Goal: Information Seeking & Learning: Check status

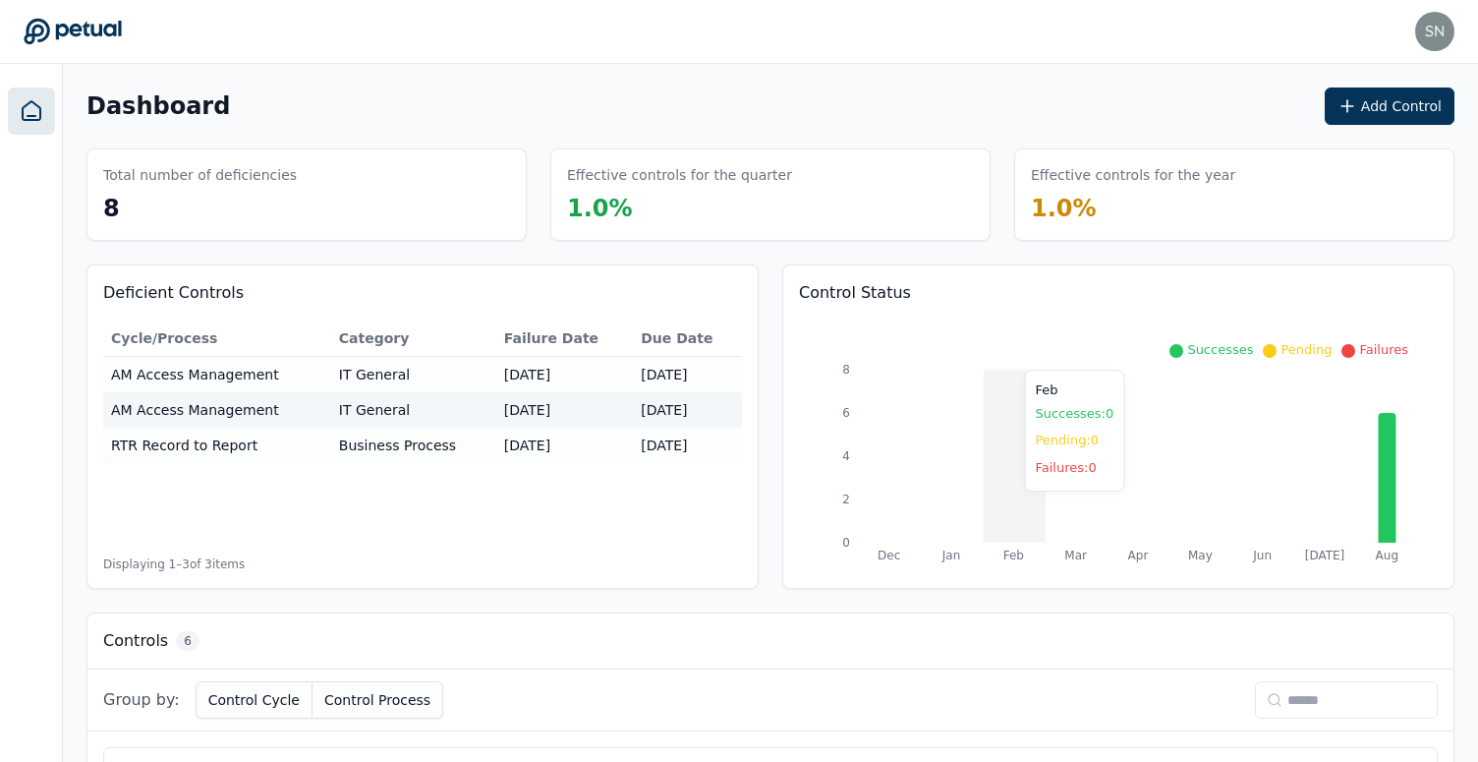
scroll to position [654, 0]
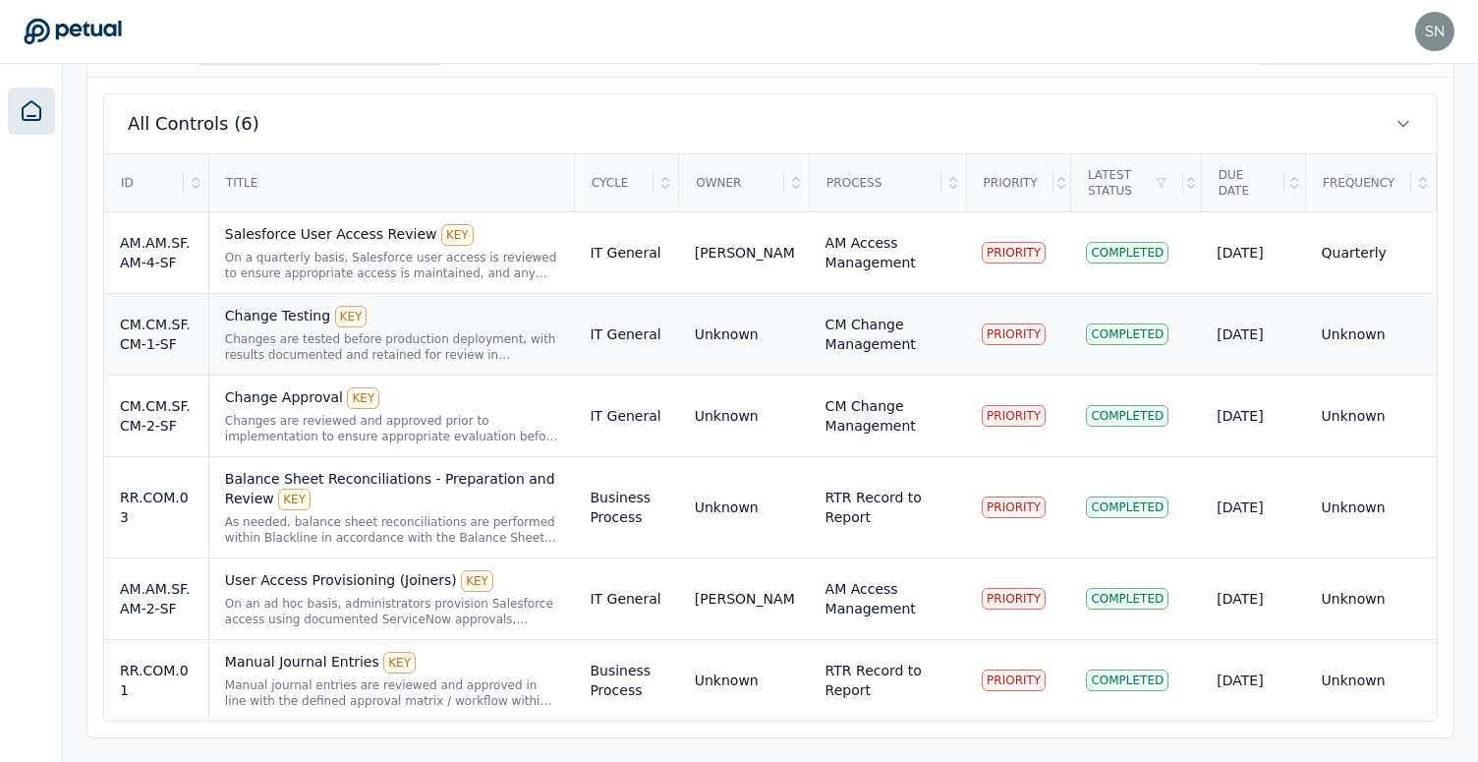
click at [465, 327] on div "Change Testing KEY Changes are tested before production deployment, with result…" at bounding box center [392, 334] width 334 height 57
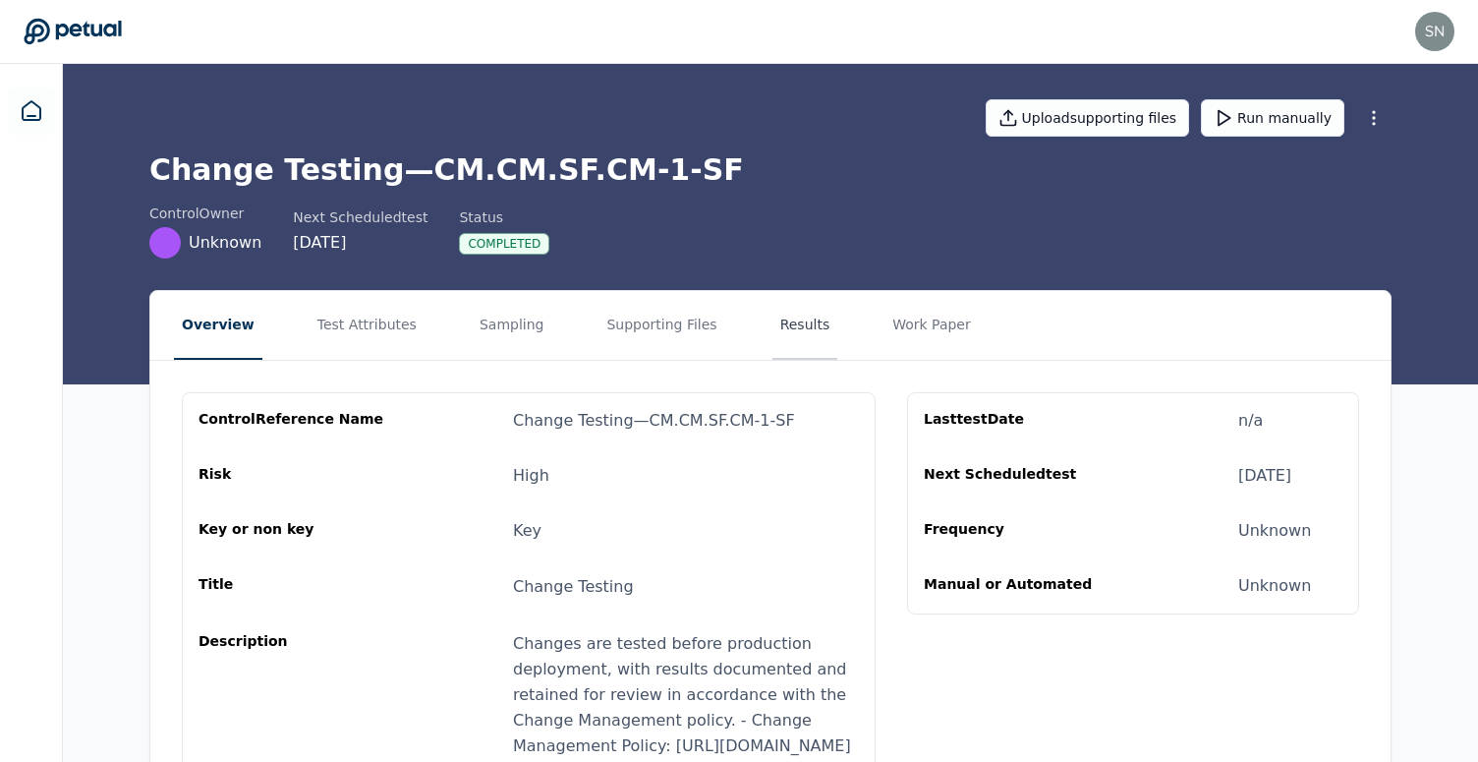
click at [772, 344] on button "Results" at bounding box center [805, 325] width 66 height 69
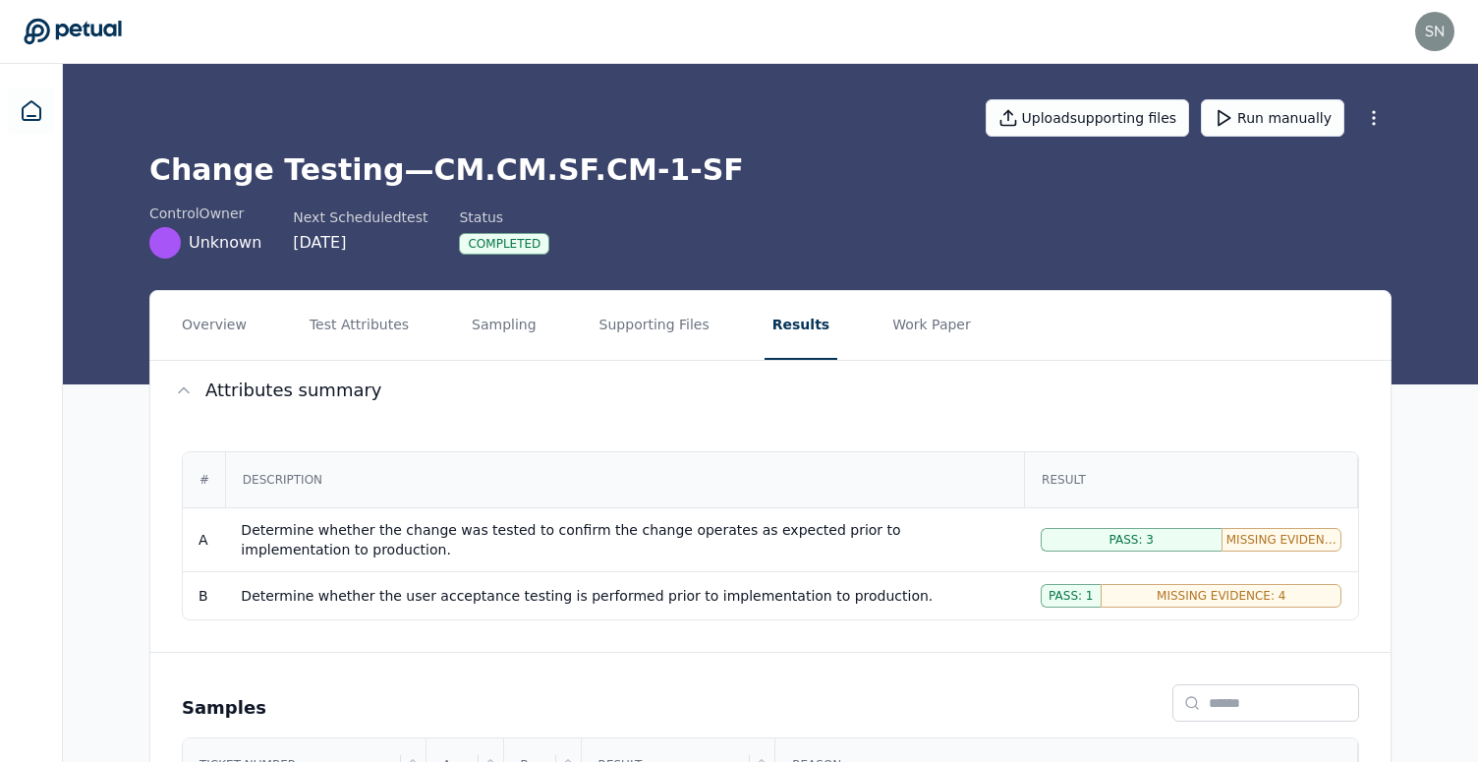
scroll to position [415, 0]
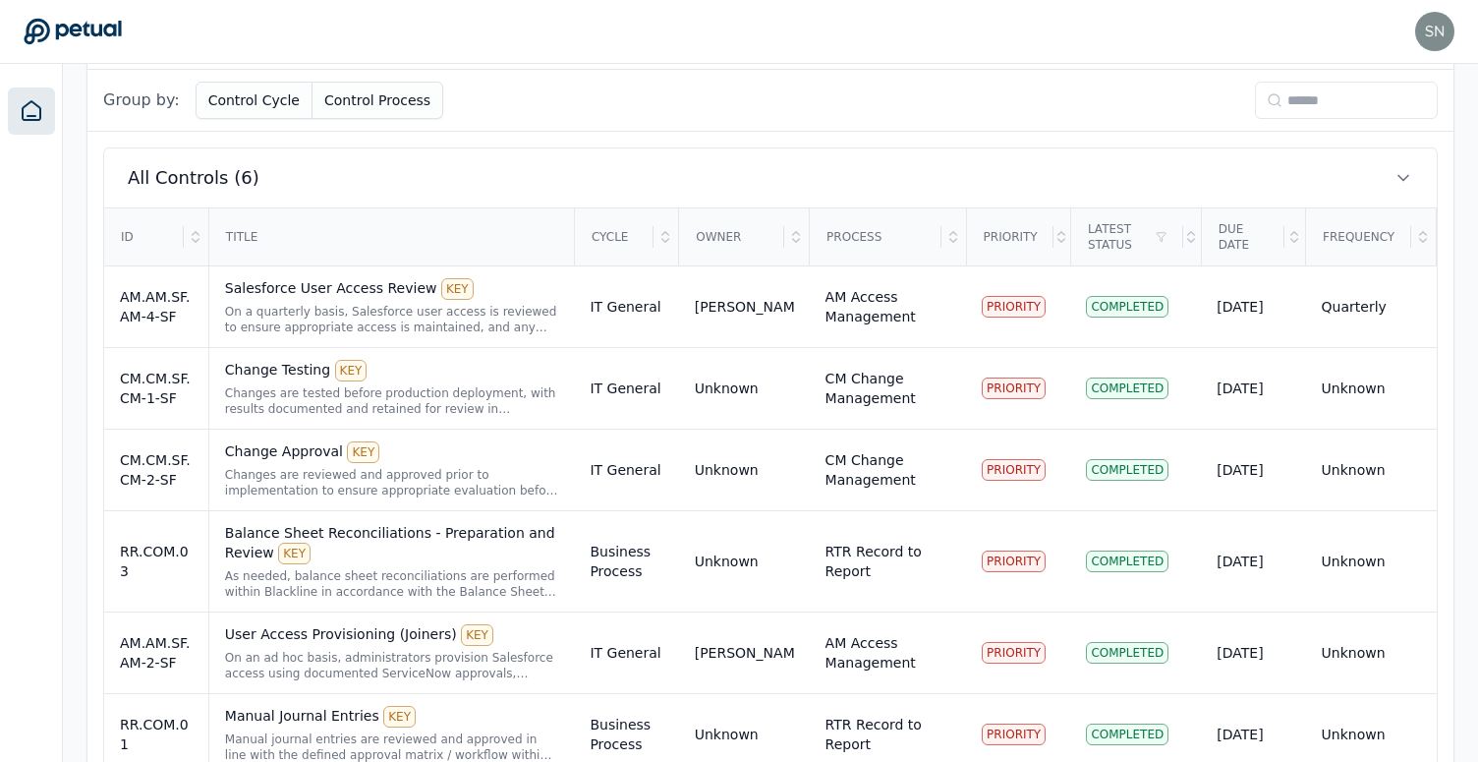
scroll to position [654, 0]
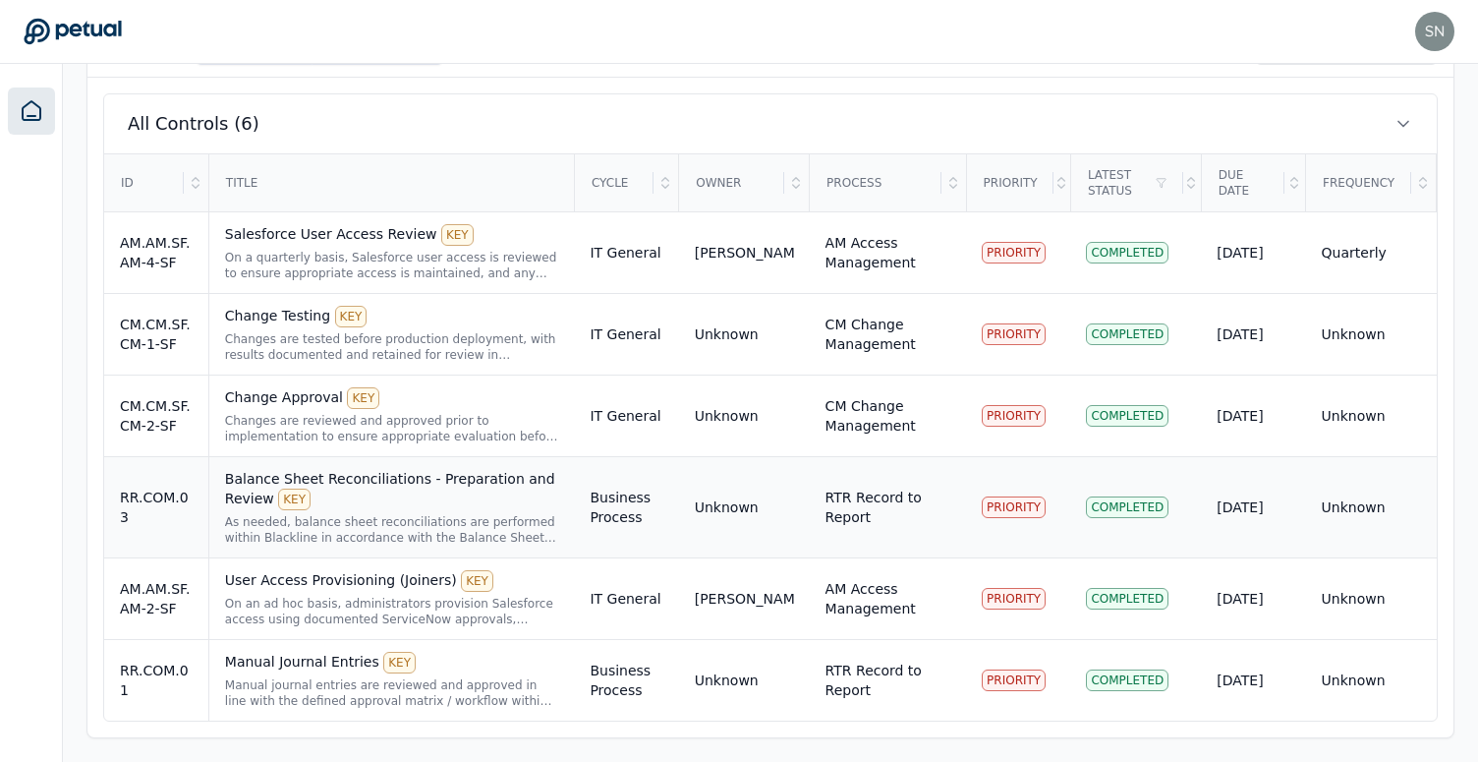
click at [404, 508] on div "Balance Sheet Reconciliations - Preparation and Review KEY" at bounding box center [392, 489] width 334 height 41
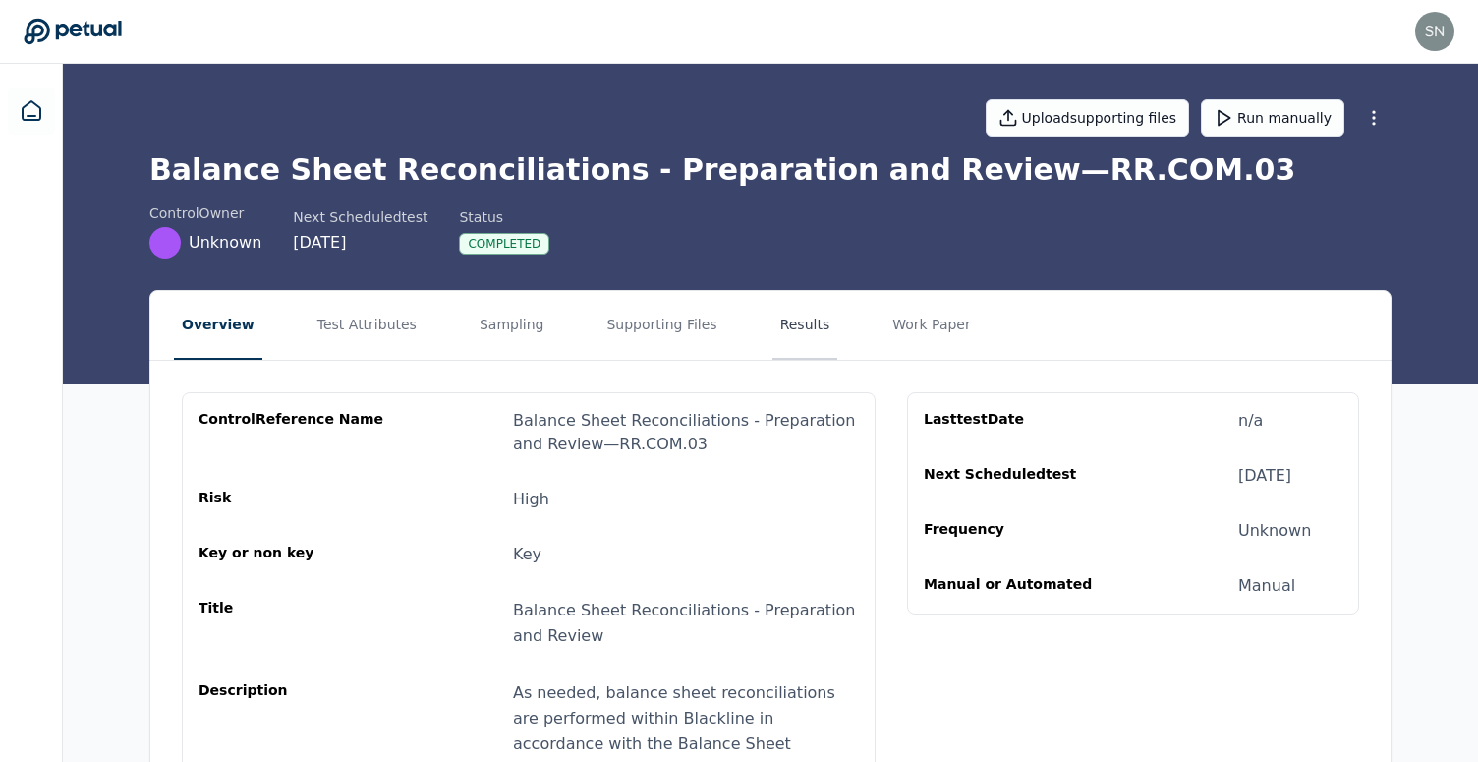
click at [772, 331] on button "Results" at bounding box center [805, 325] width 66 height 69
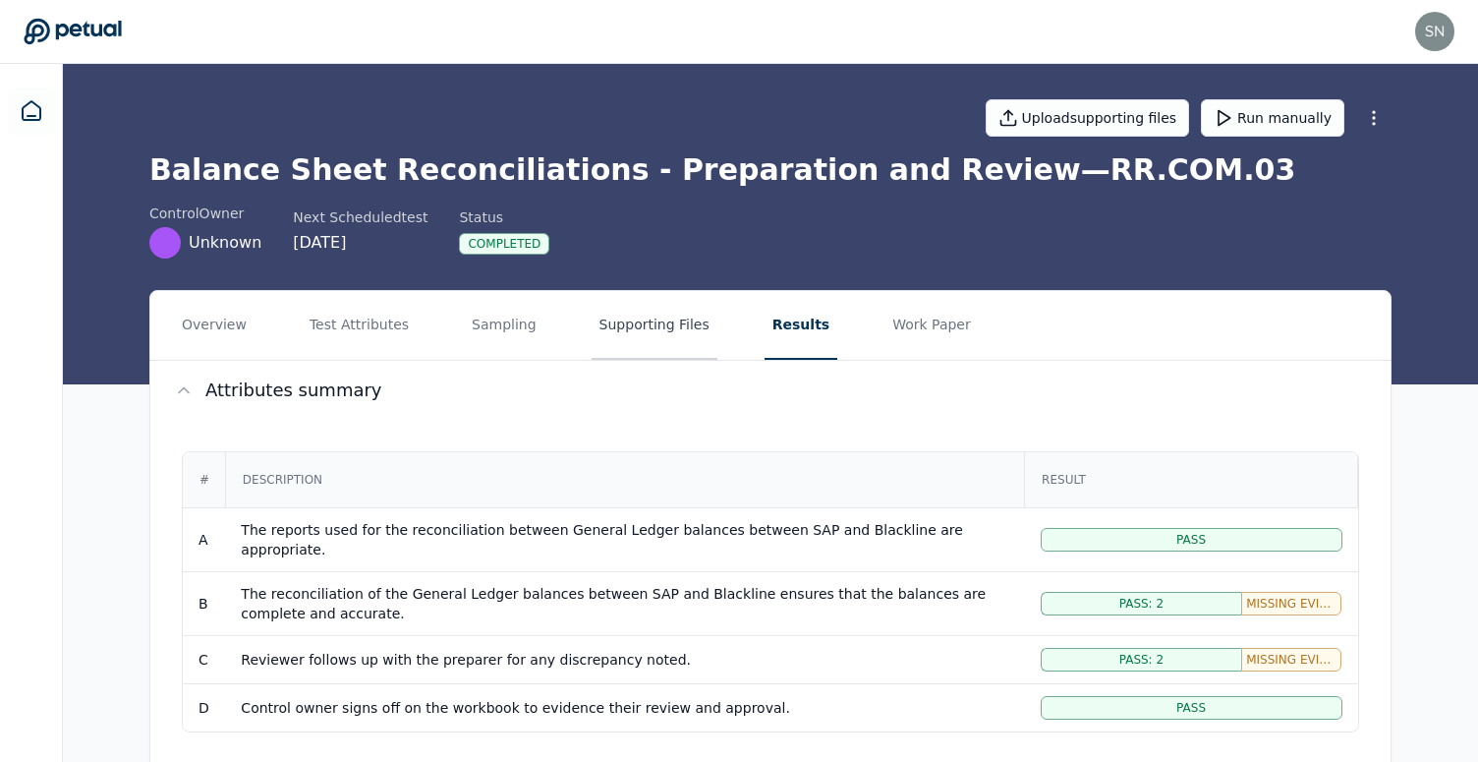
click at [654, 339] on button "Supporting Files" at bounding box center [655, 325] width 126 height 69
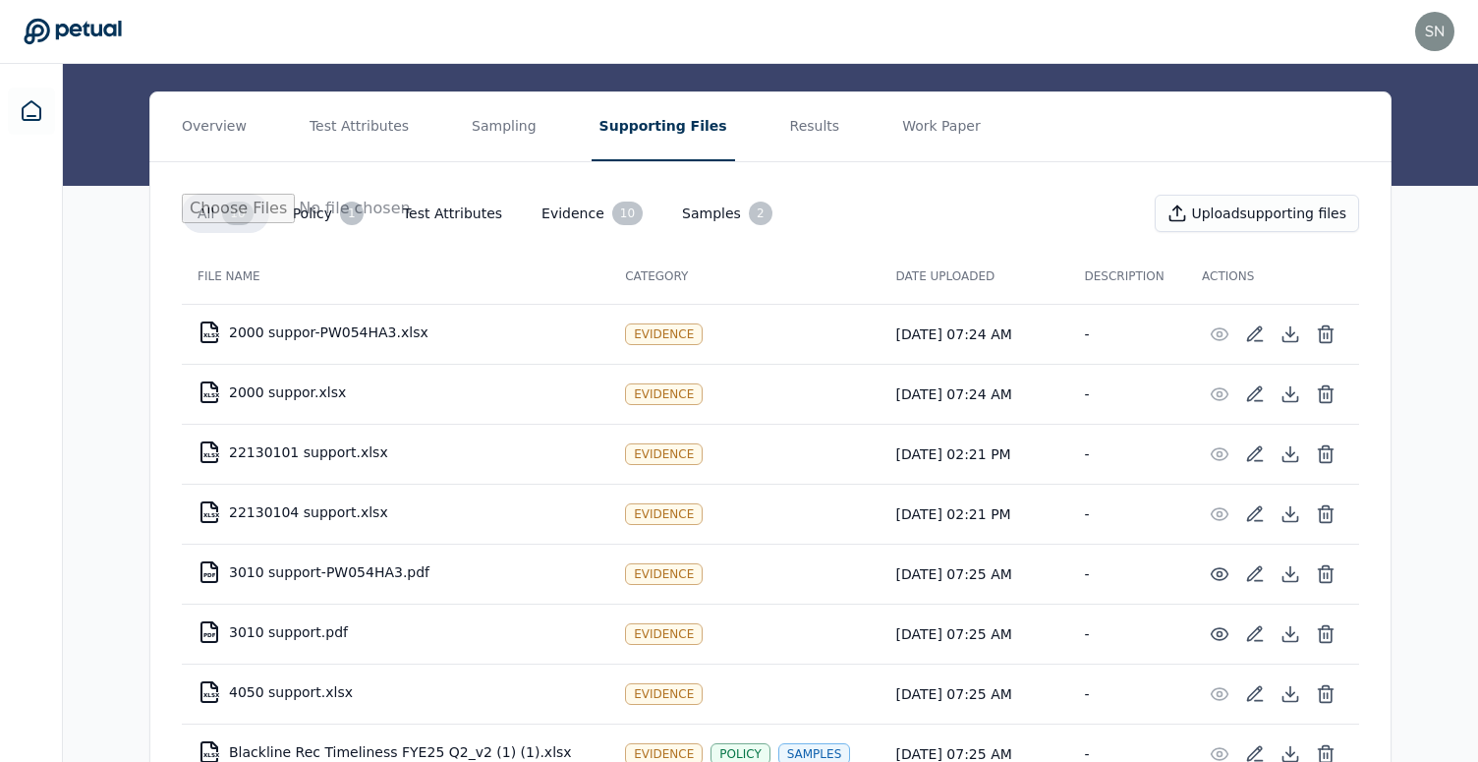
scroll to position [197, 0]
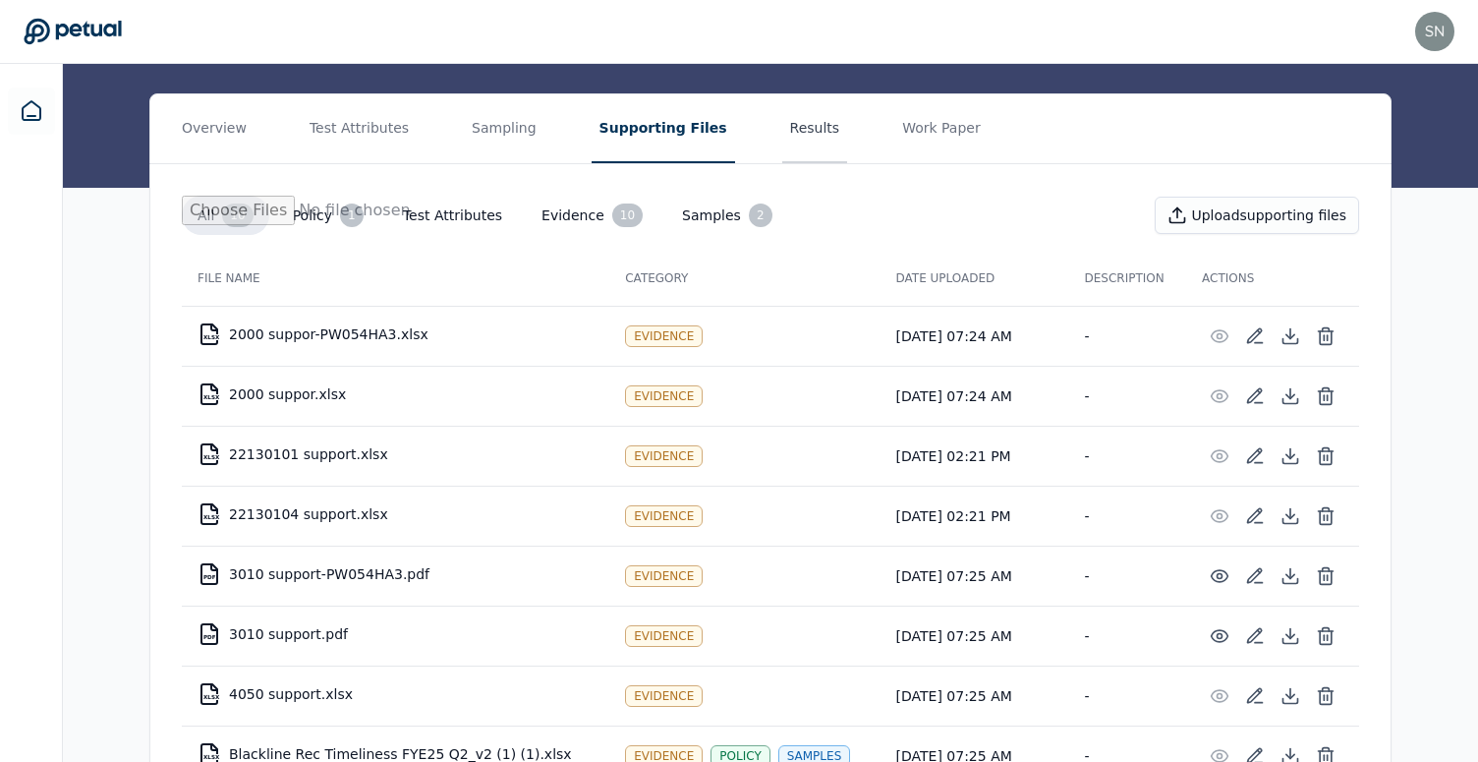
click at [782, 123] on button "Results" at bounding box center [815, 128] width 66 height 69
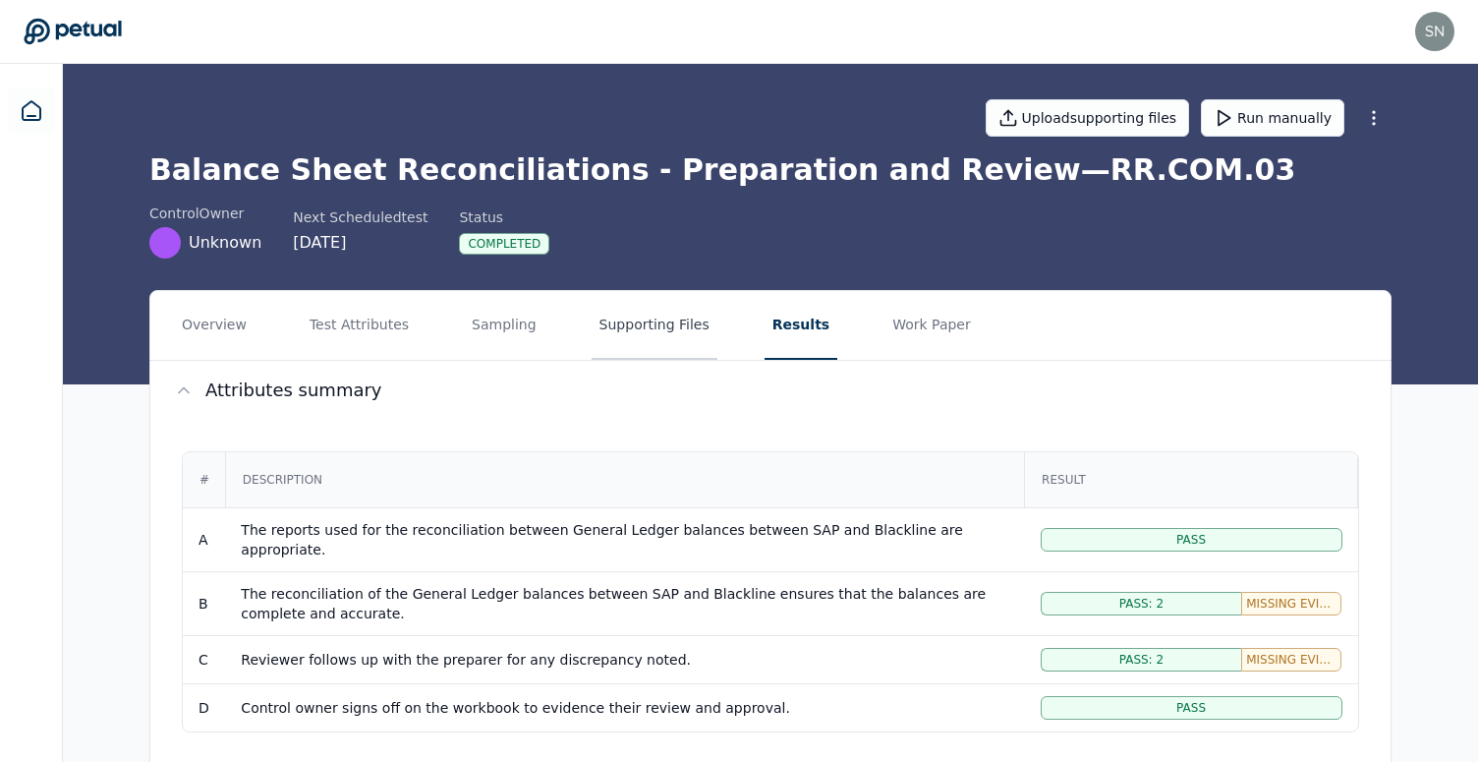
click at [645, 314] on button "Supporting Files" at bounding box center [655, 325] width 126 height 69
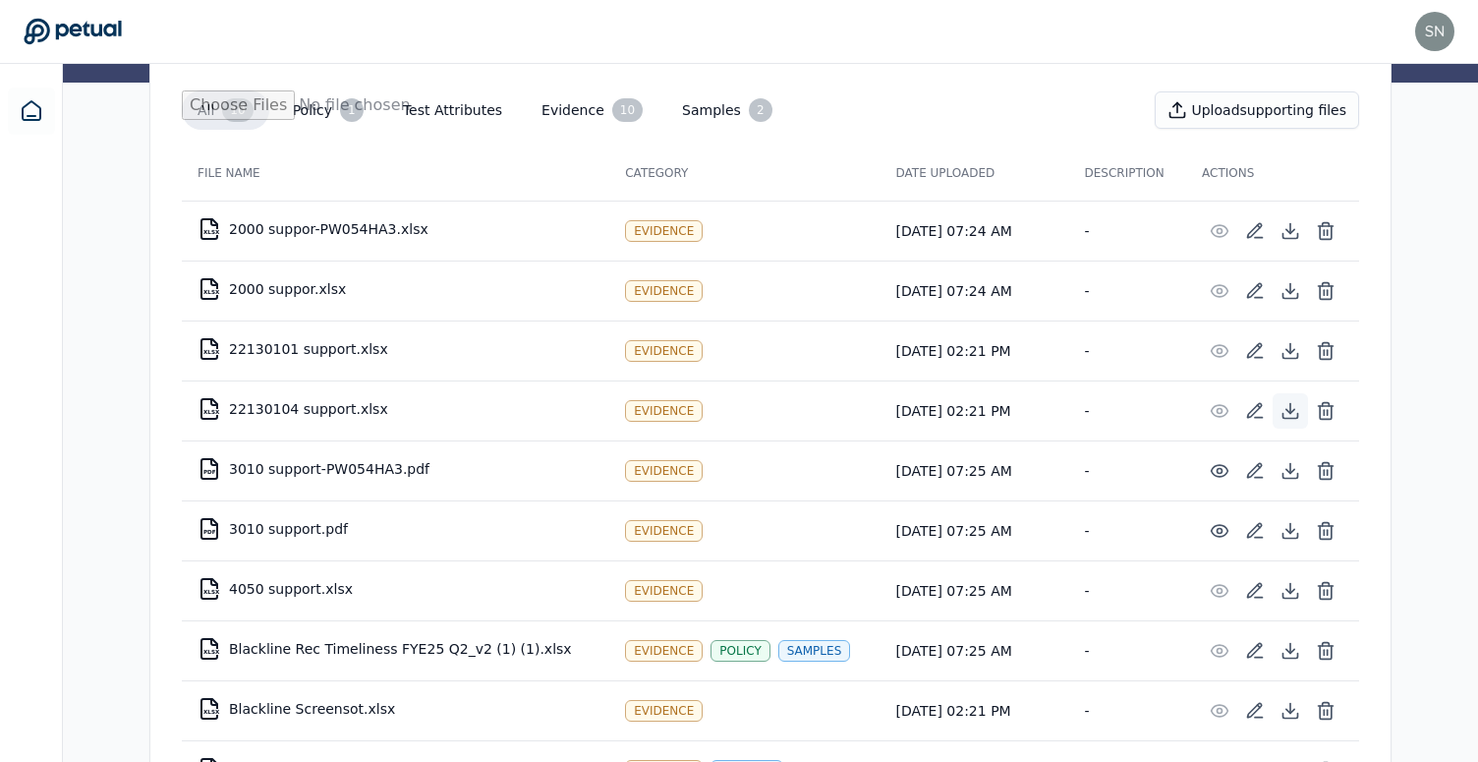
scroll to position [403, 0]
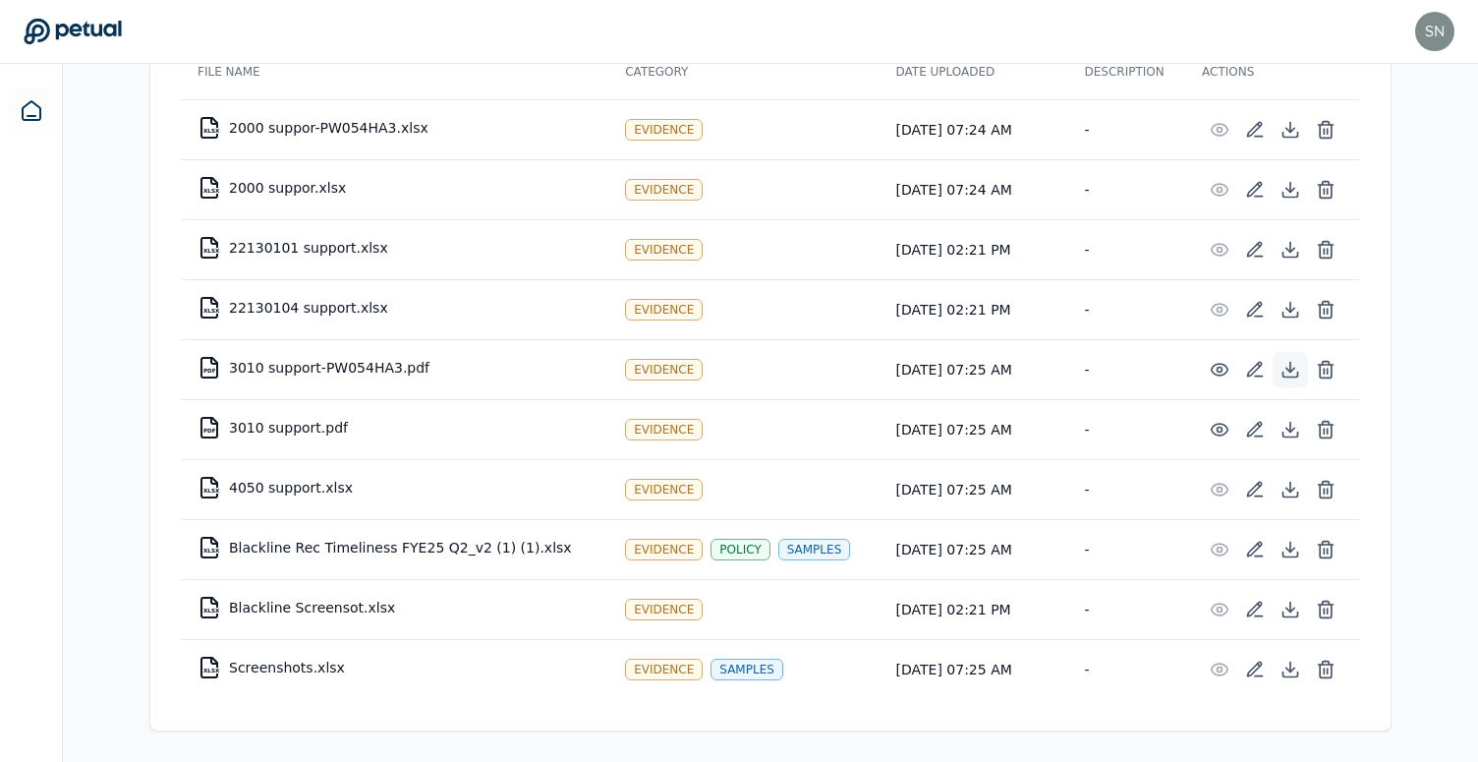
click at [1293, 372] on icon at bounding box center [1291, 370] width 20 height 20
click at [1292, 481] on icon at bounding box center [1291, 490] width 20 height 20
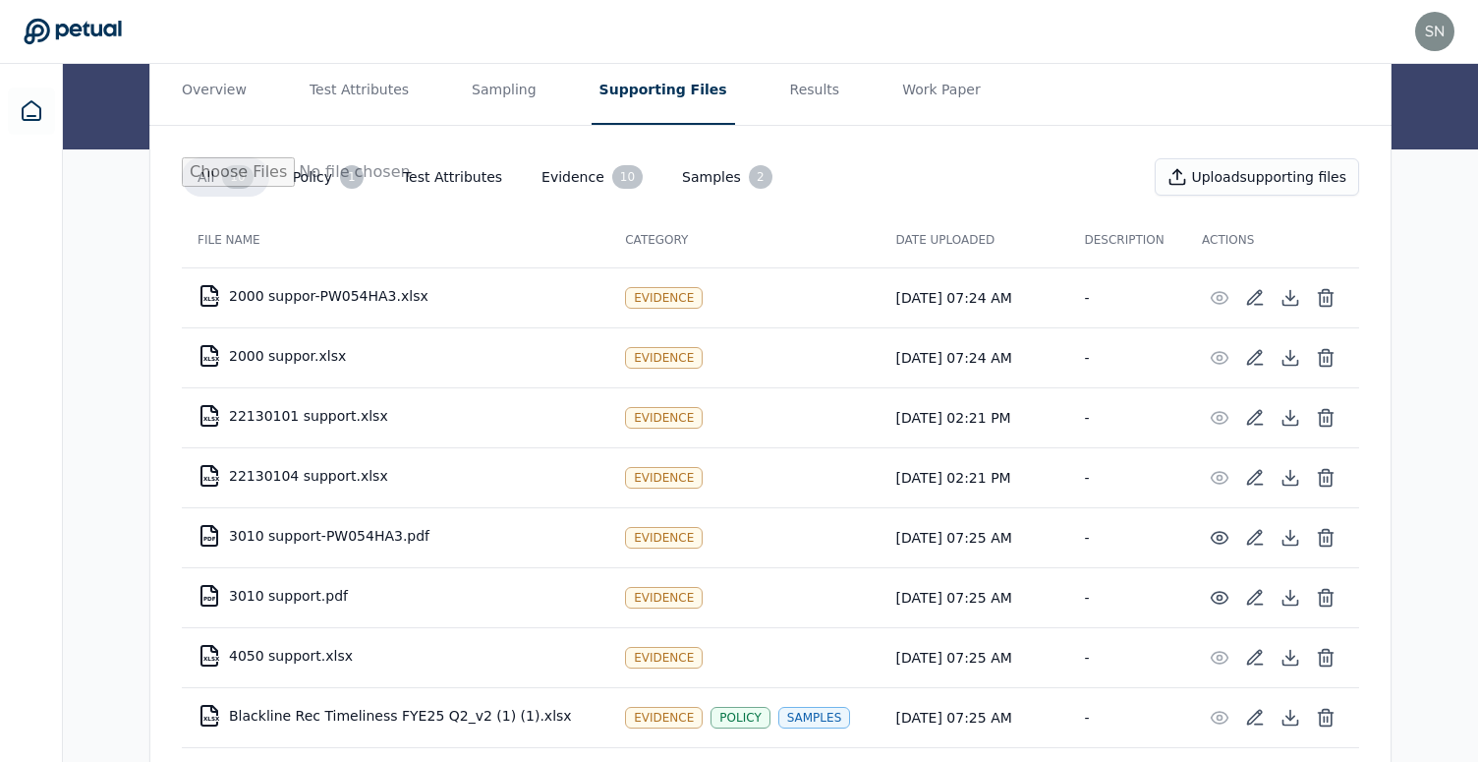
scroll to position [232, 0]
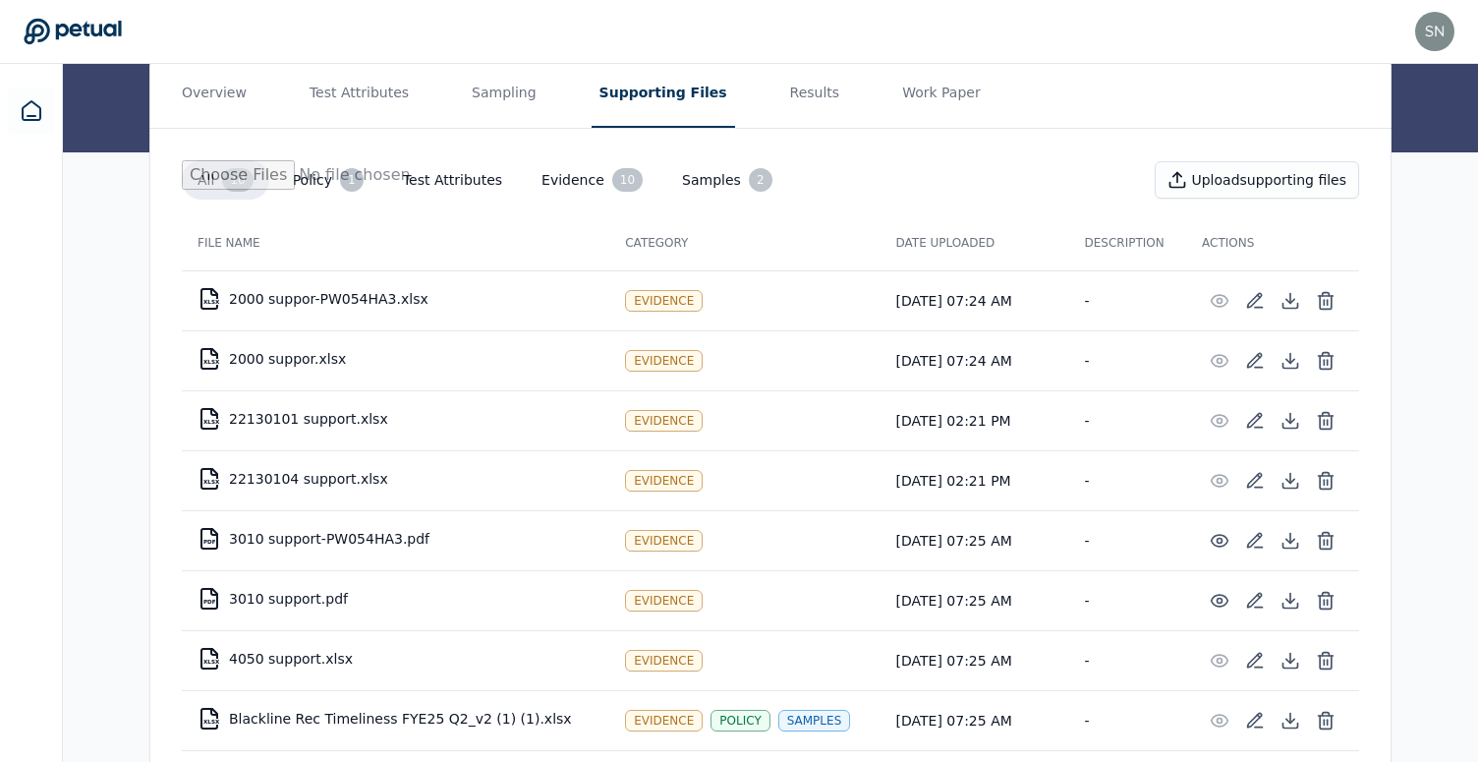
click at [847, 243] on th "Category" at bounding box center [744, 242] width 270 height 55
click at [1291, 306] on icon at bounding box center [1291, 301] width 20 height 20
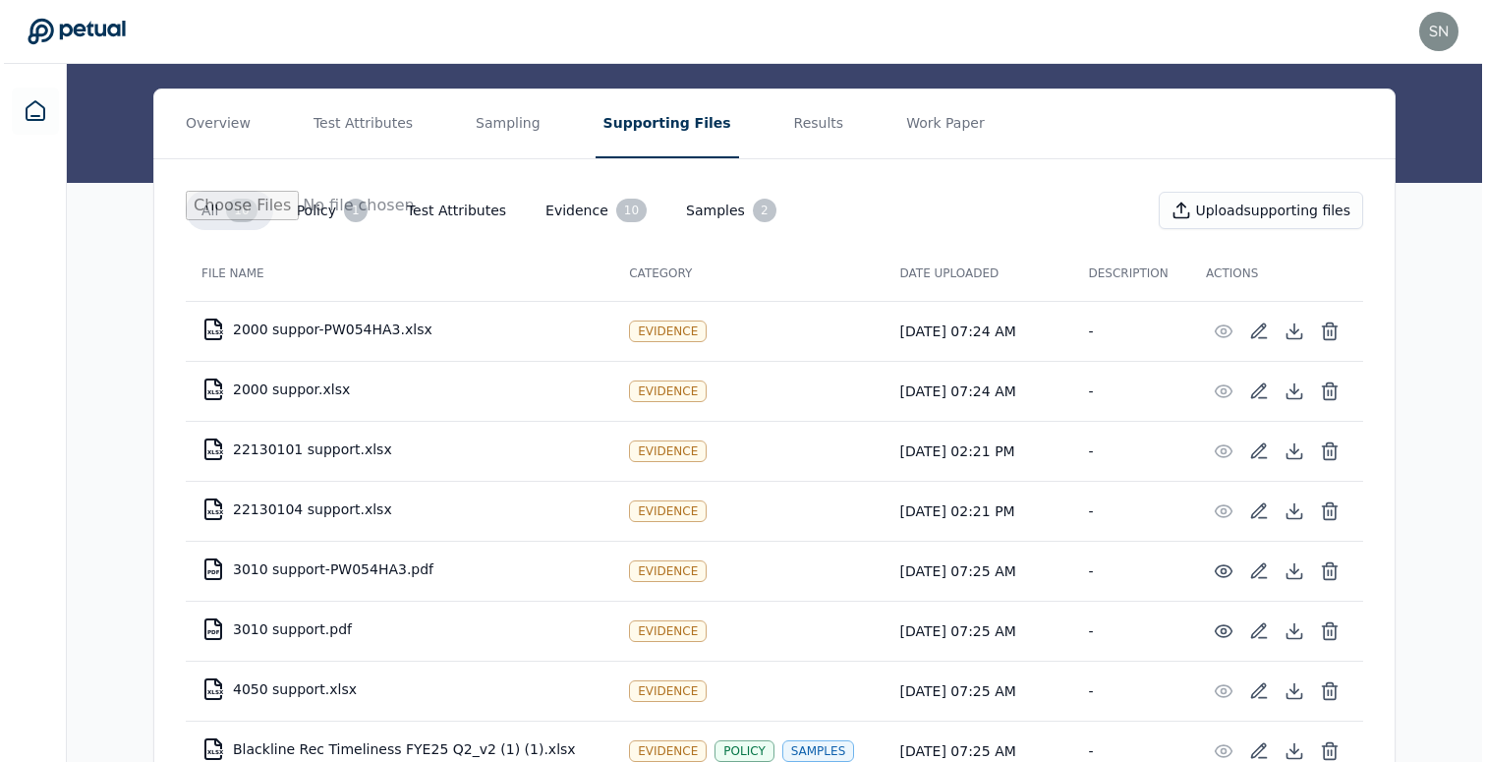
scroll to position [0, 0]
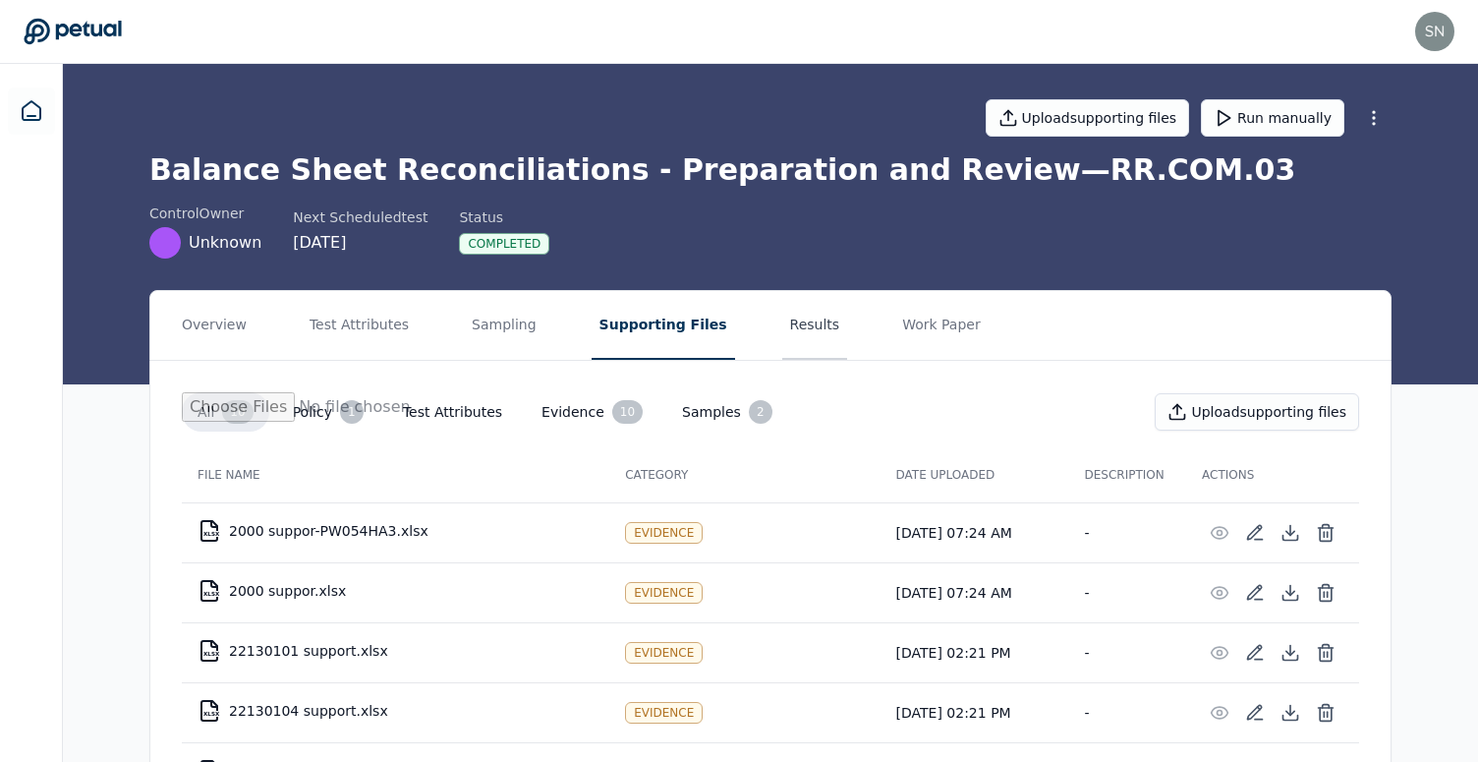
click at [787, 328] on button "Results" at bounding box center [815, 325] width 66 height 69
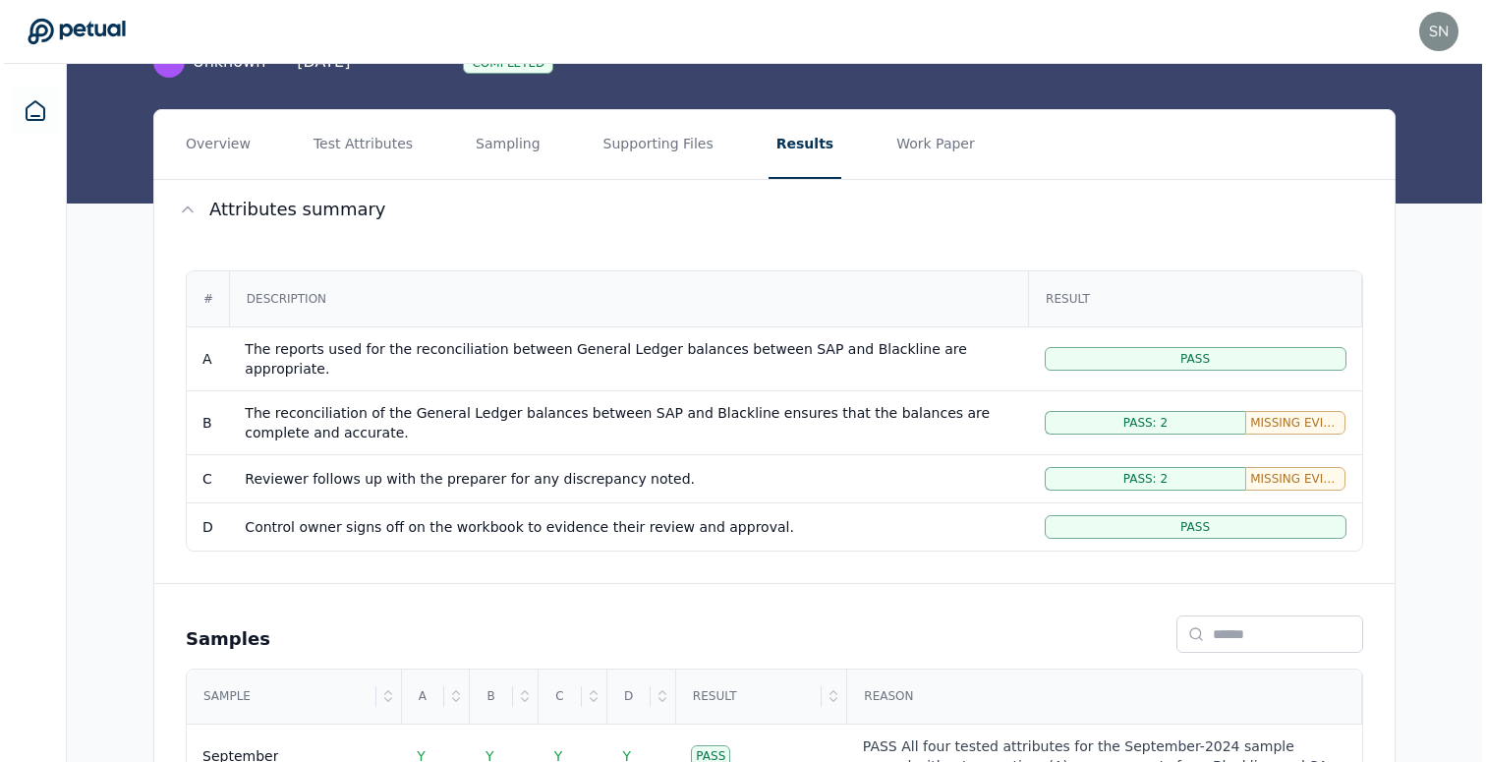
scroll to position [383, 0]
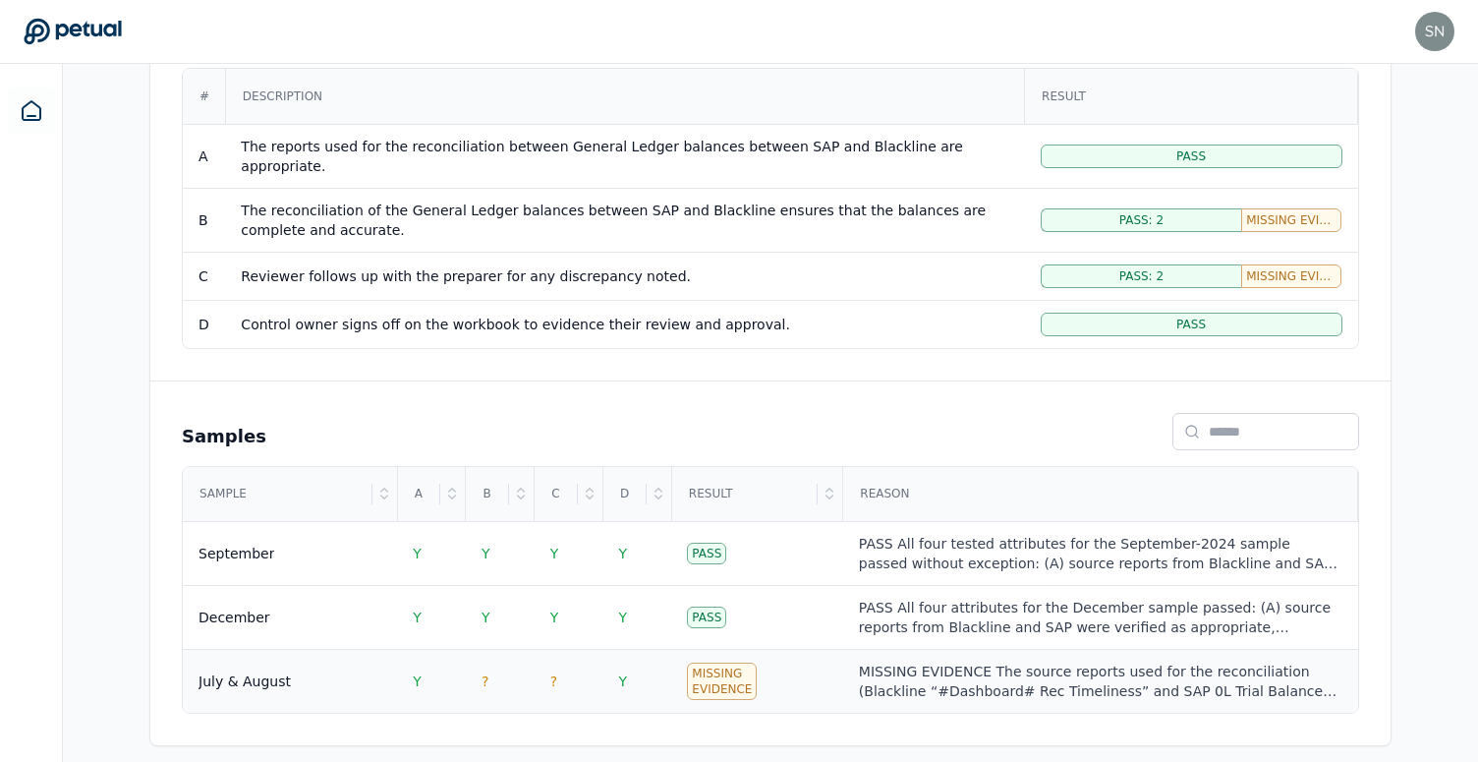
click at [936, 667] on div "MISSING EVIDENCE The source reports used for the reconciliation (Blackline “#Da…" at bounding box center [1101, 680] width 484 height 39
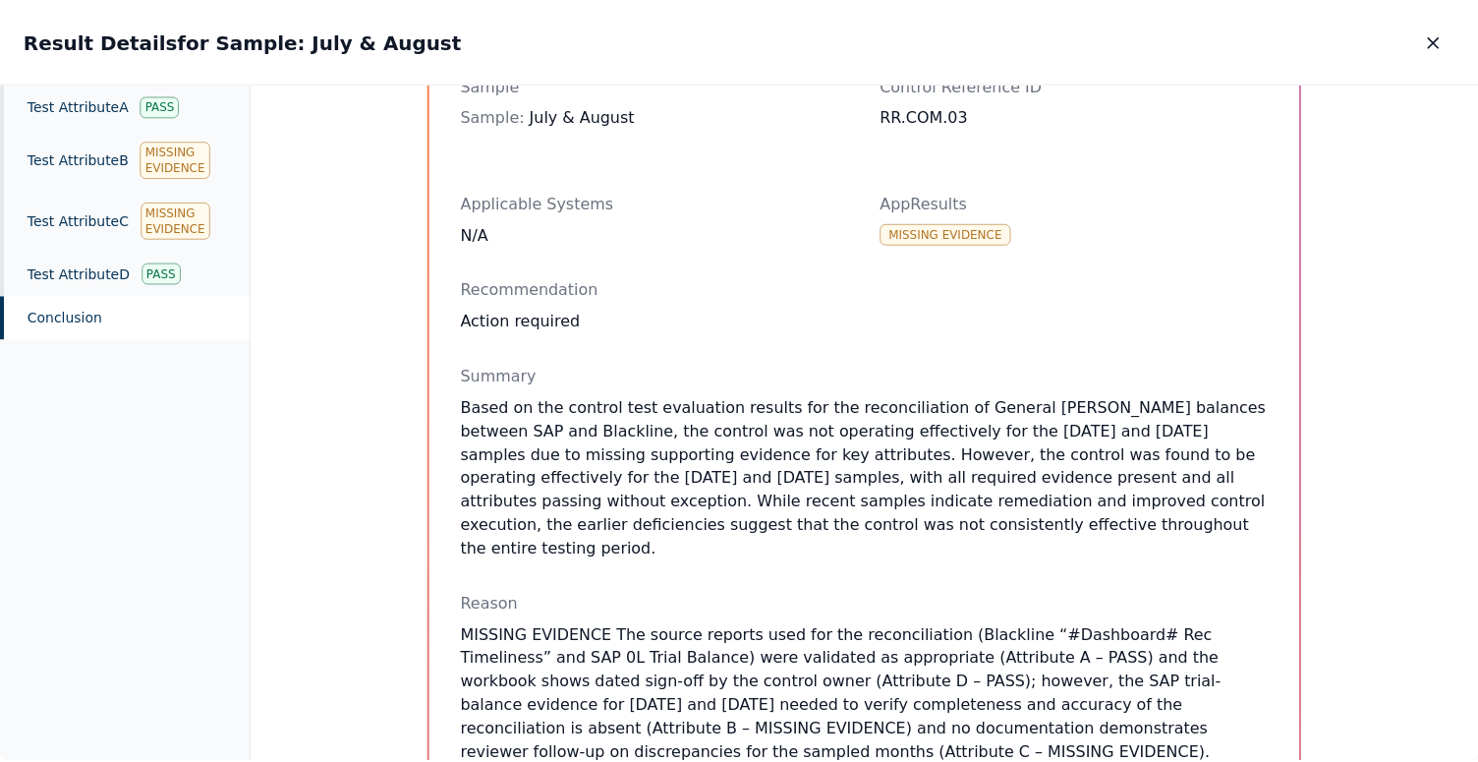
scroll to position [154, 0]
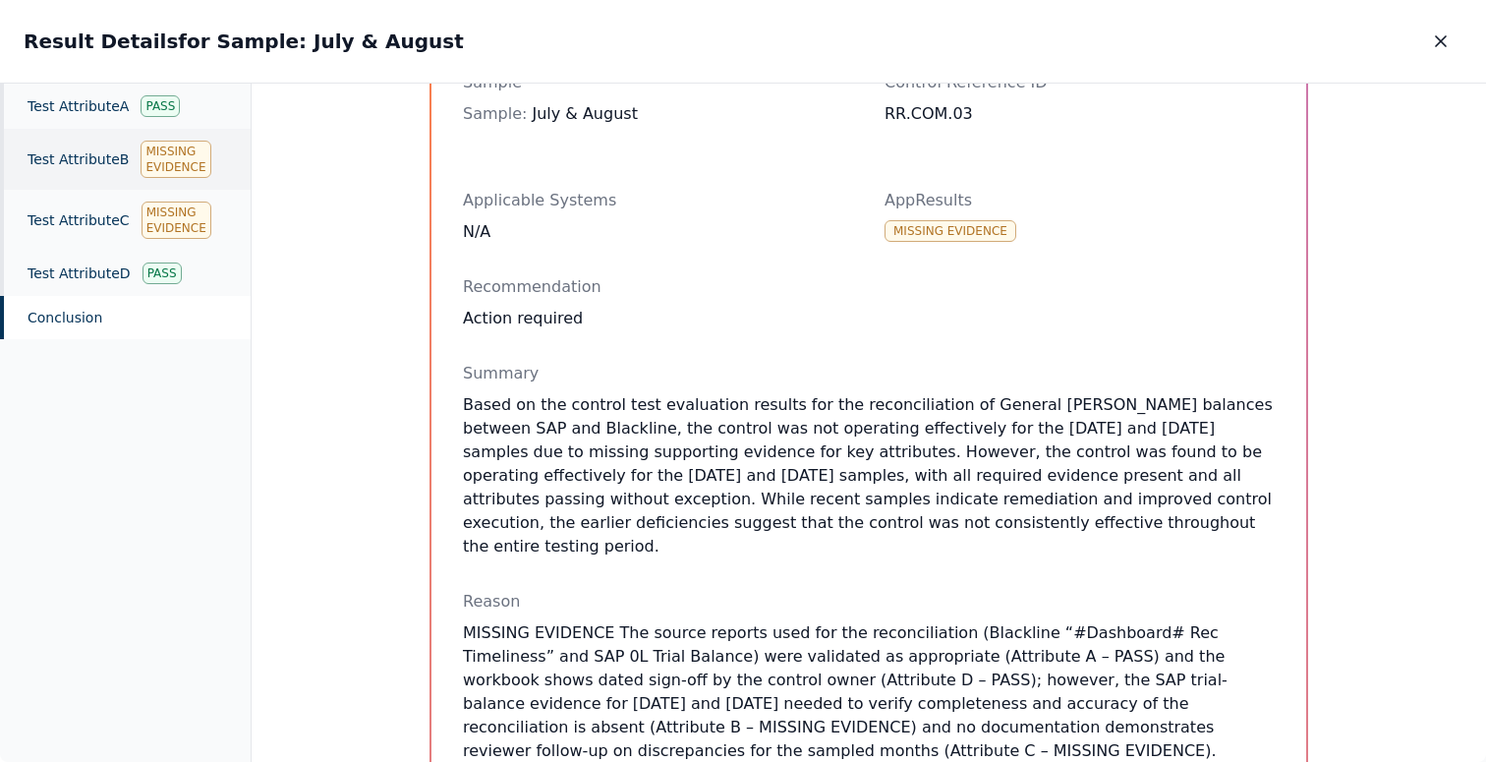
click at [35, 180] on div "Test Attribute B Missing Evidence" at bounding box center [125, 159] width 251 height 61
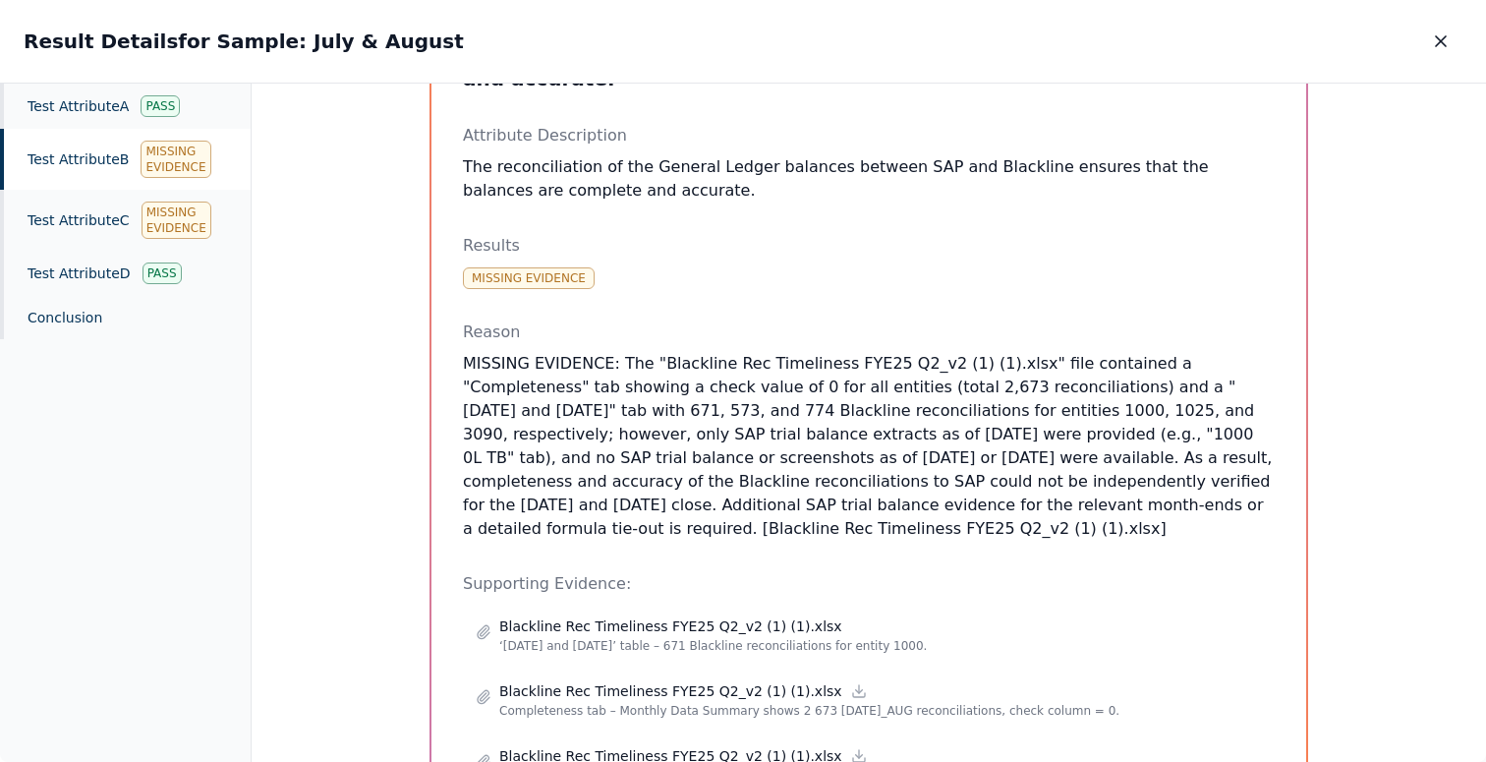
drag, startPoint x: 912, startPoint y: 503, endPoint x: 829, endPoint y: 326, distance: 195.2
click at [829, 352] on p "MISSING EVIDENCE: The "Blackline Rec Timeliness FYE25 Q2_v2 (1) (1).xlsx" file …" at bounding box center [869, 446] width 812 height 189
drag, startPoint x: 591, startPoint y: 433, endPoint x: 792, endPoint y: 429, distance: 201.5
click at [792, 429] on p "MISSING EVIDENCE: The "Blackline Rec Timeliness FYE25 Q2_v2 (1) (1).xlsx" file …" at bounding box center [869, 446] width 812 height 189
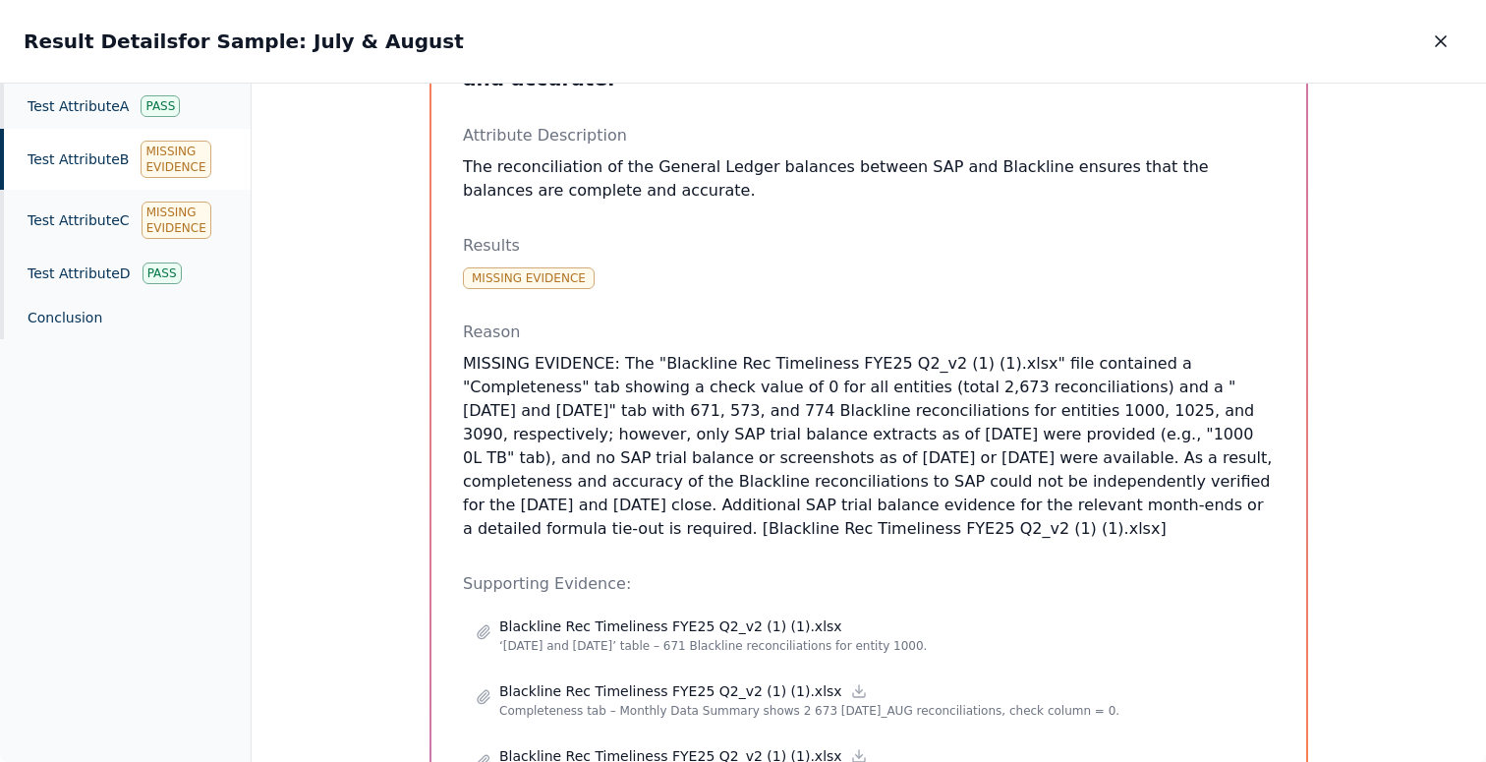
click at [883, 406] on p "MISSING EVIDENCE: The "Blackline Rec Timeliness FYE25 Q2_v2 (1) (1).xlsx" file …" at bounding box center [869, 446] width 812 height 189
click at [1434, 44] on icon "button" at bounding box center [1441, 41] width 20 height 20
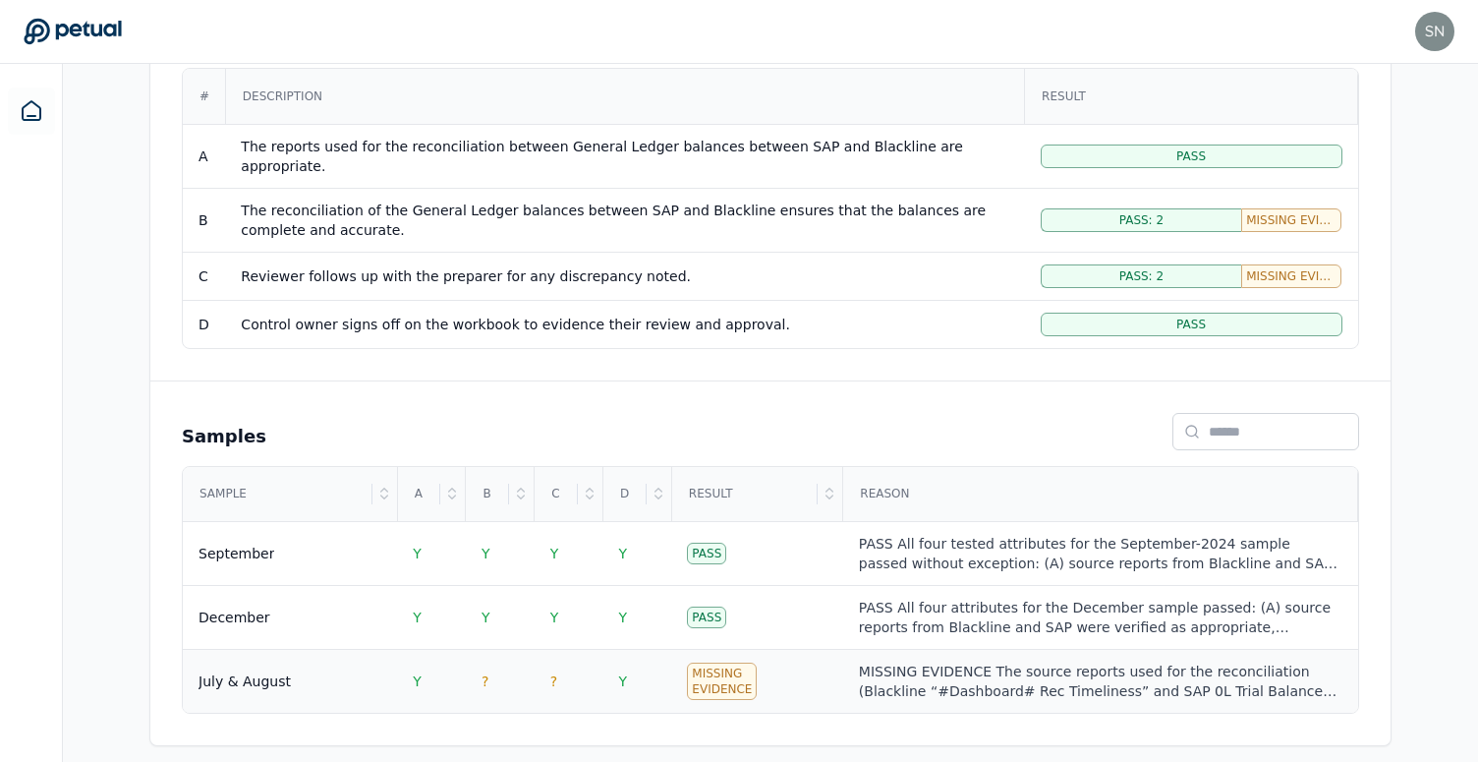
click at [860, 661] on div "MISSING EVIDENCE The source reports used for the reconciliation (Blackline “#Da…" at bounding box center [1101, 680] width 484 height 39
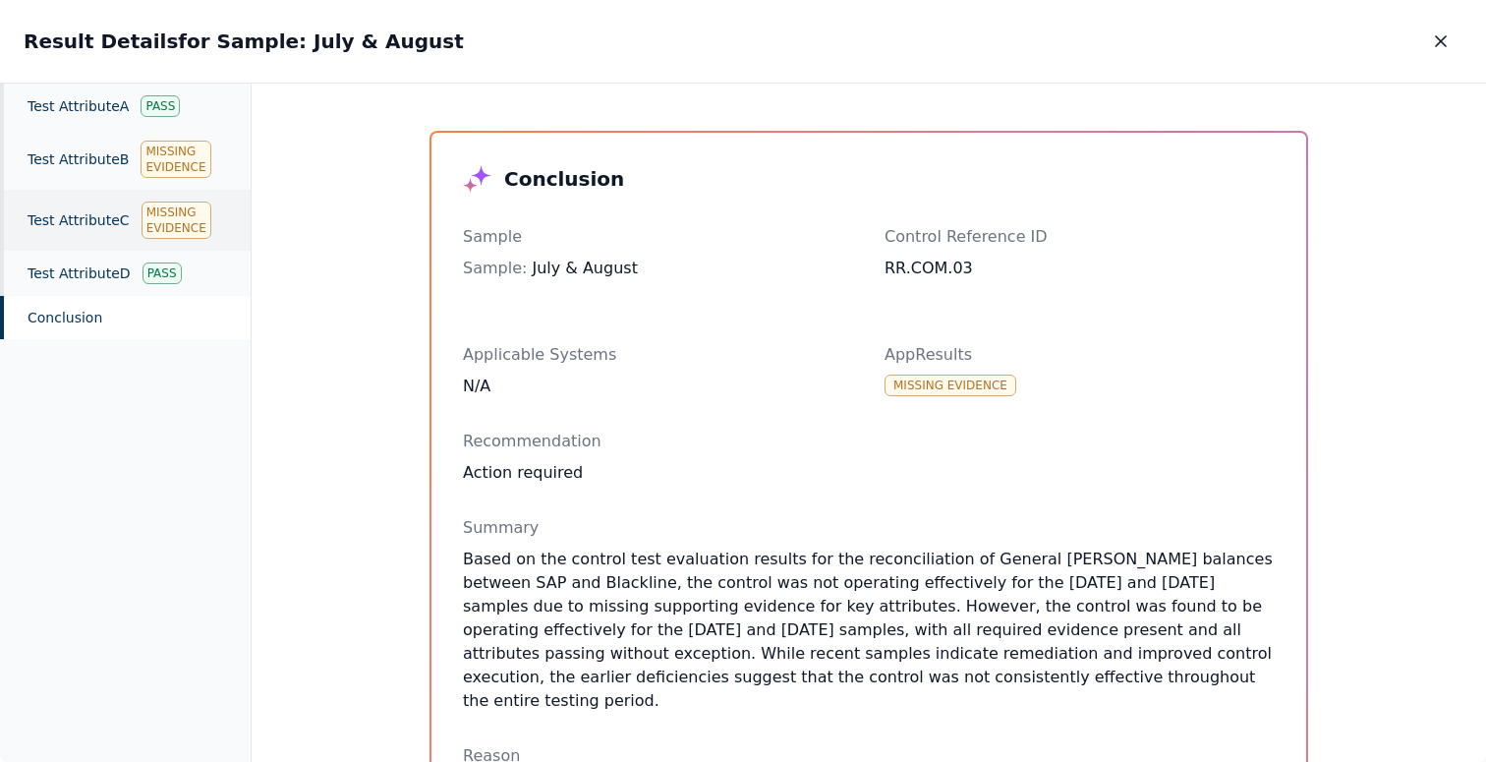
click at [117, 206] on div "Test Attribute C Missing Evidence" at bounding box center [125, 220] width 251 height 61
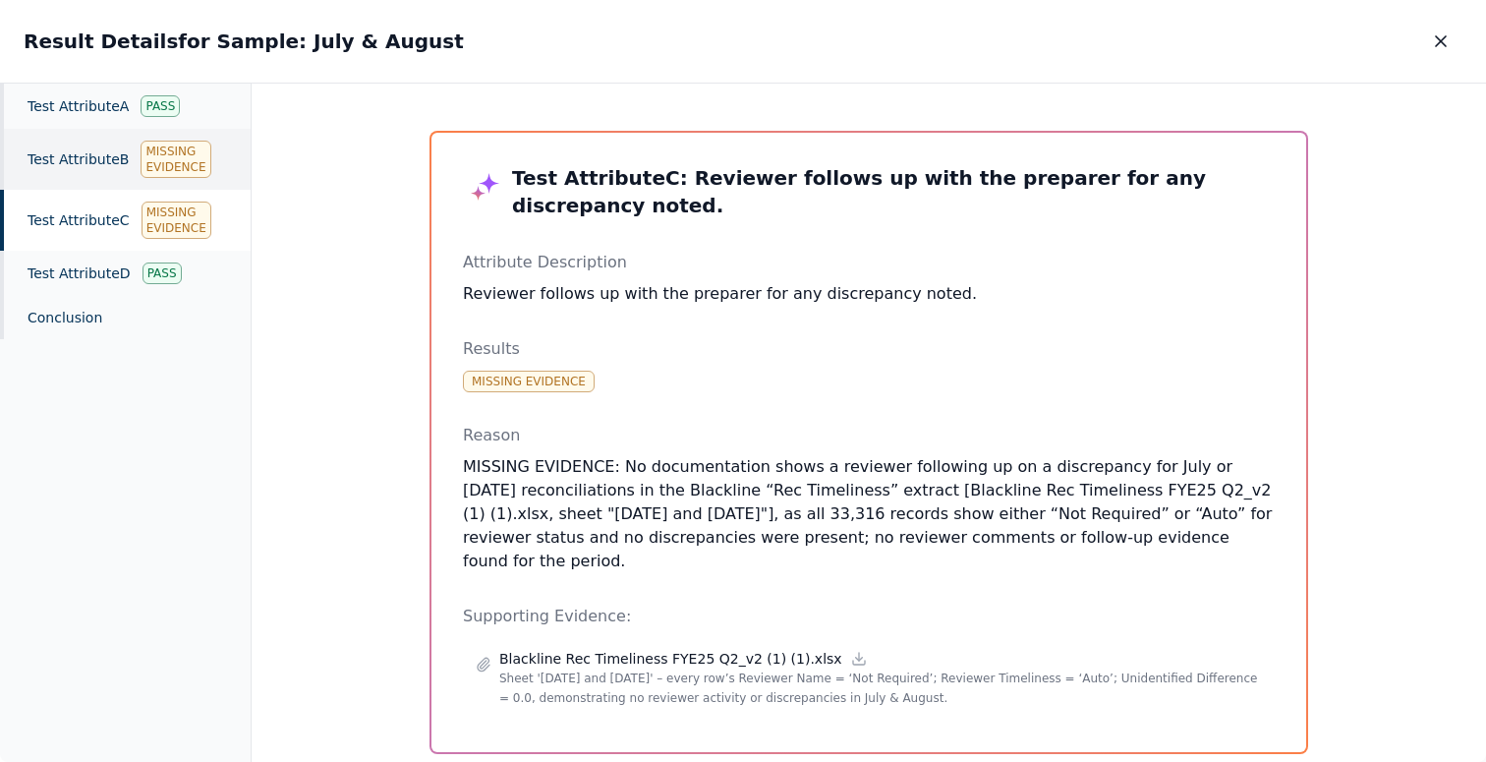
click at [119, 171] on div "Test Attribute B Missing Evidence" at bounding box center [125, 159] width 251 height 61
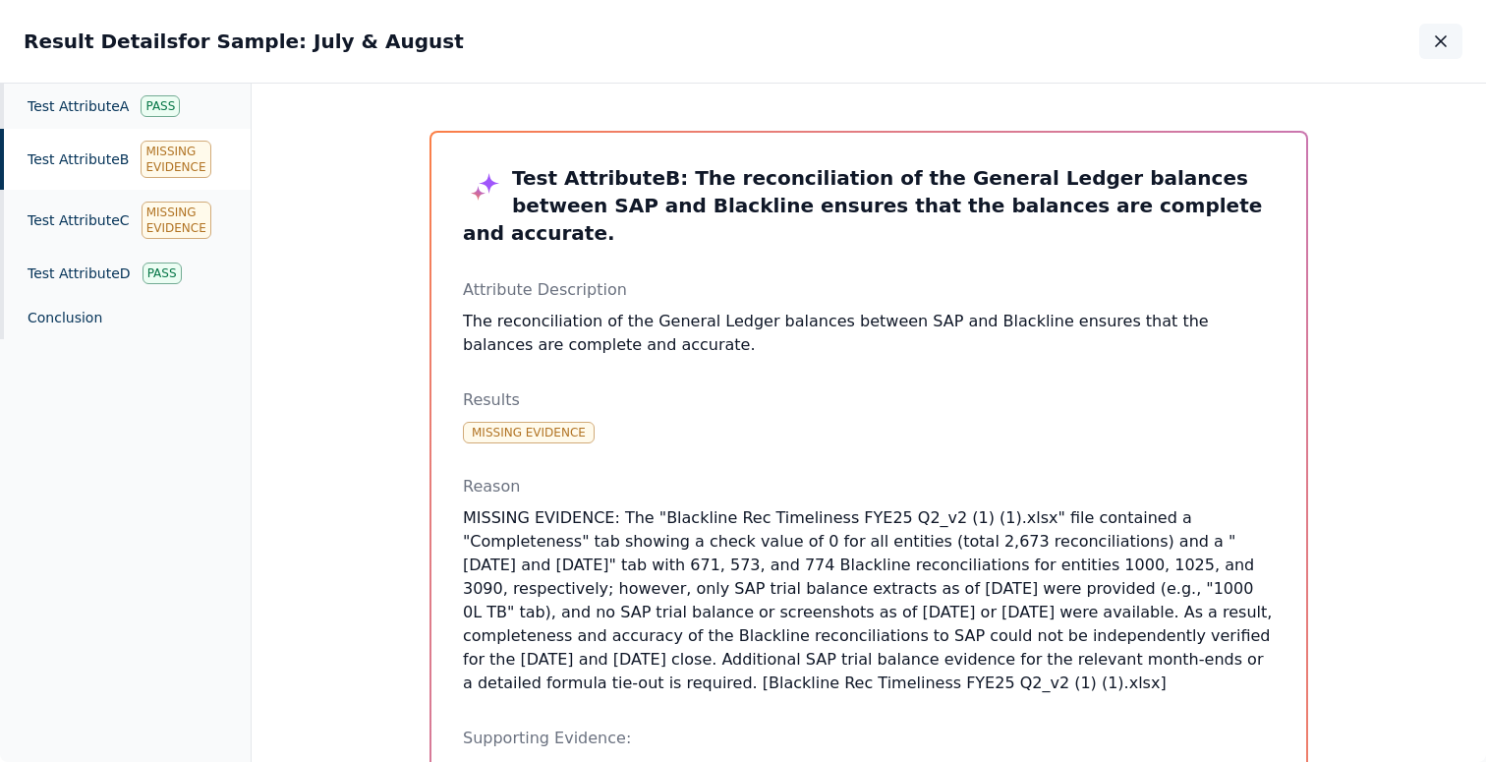
click at [1434, 45] on icon "button" at bounding box center [1441, 41] width 20 height 20
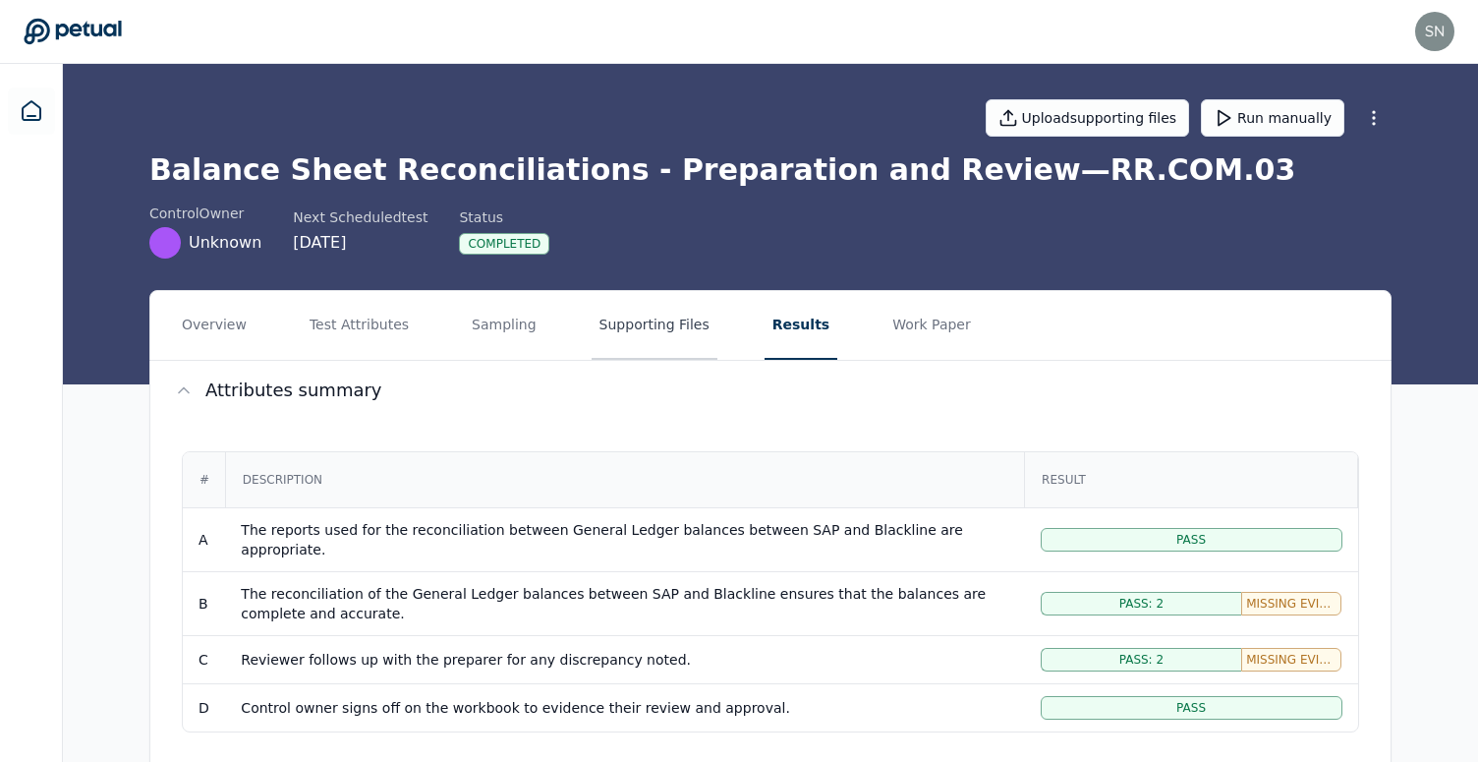
click at [652, 319] on button "Supporting Files" at bounding box center [655, 325] width 126 height 69
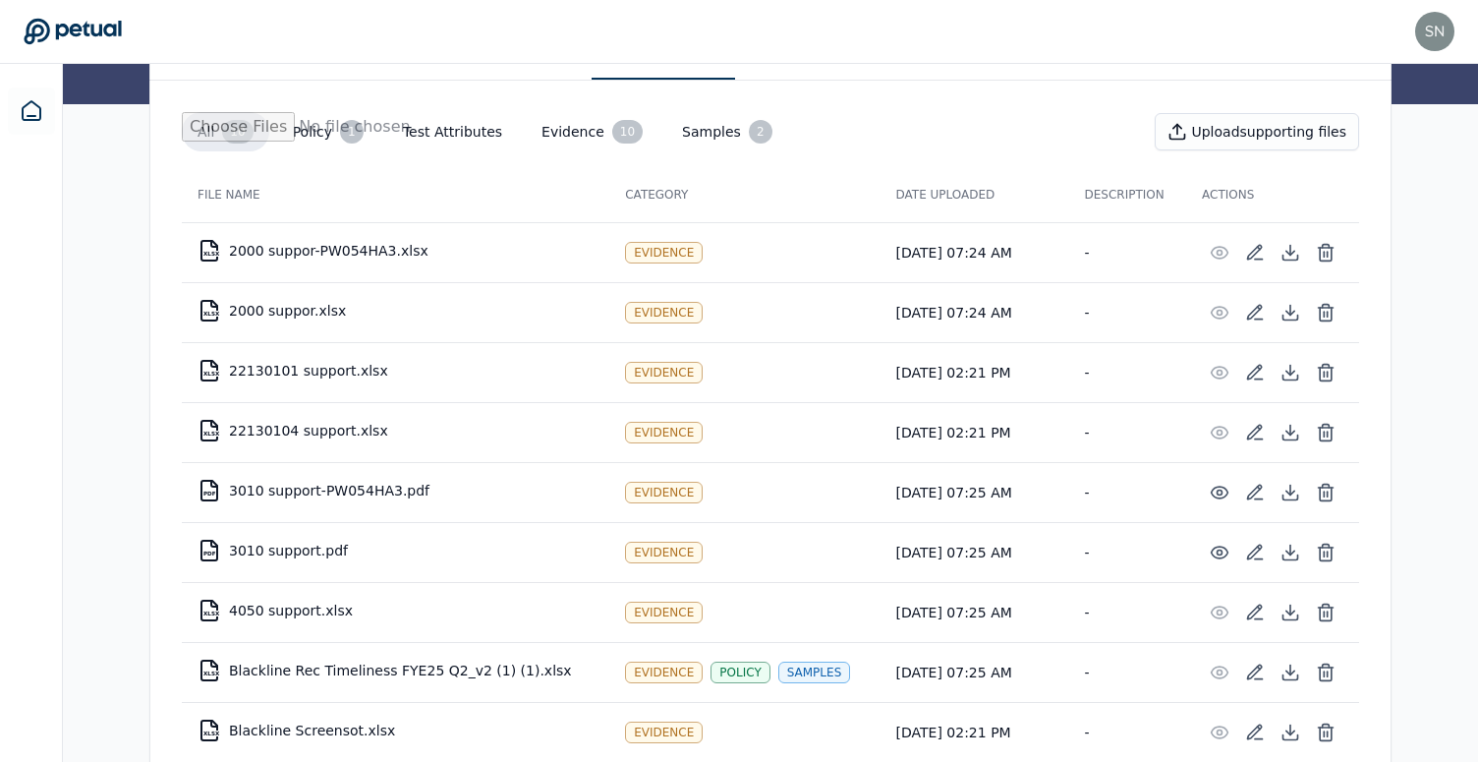
scroll to position [403, 0]
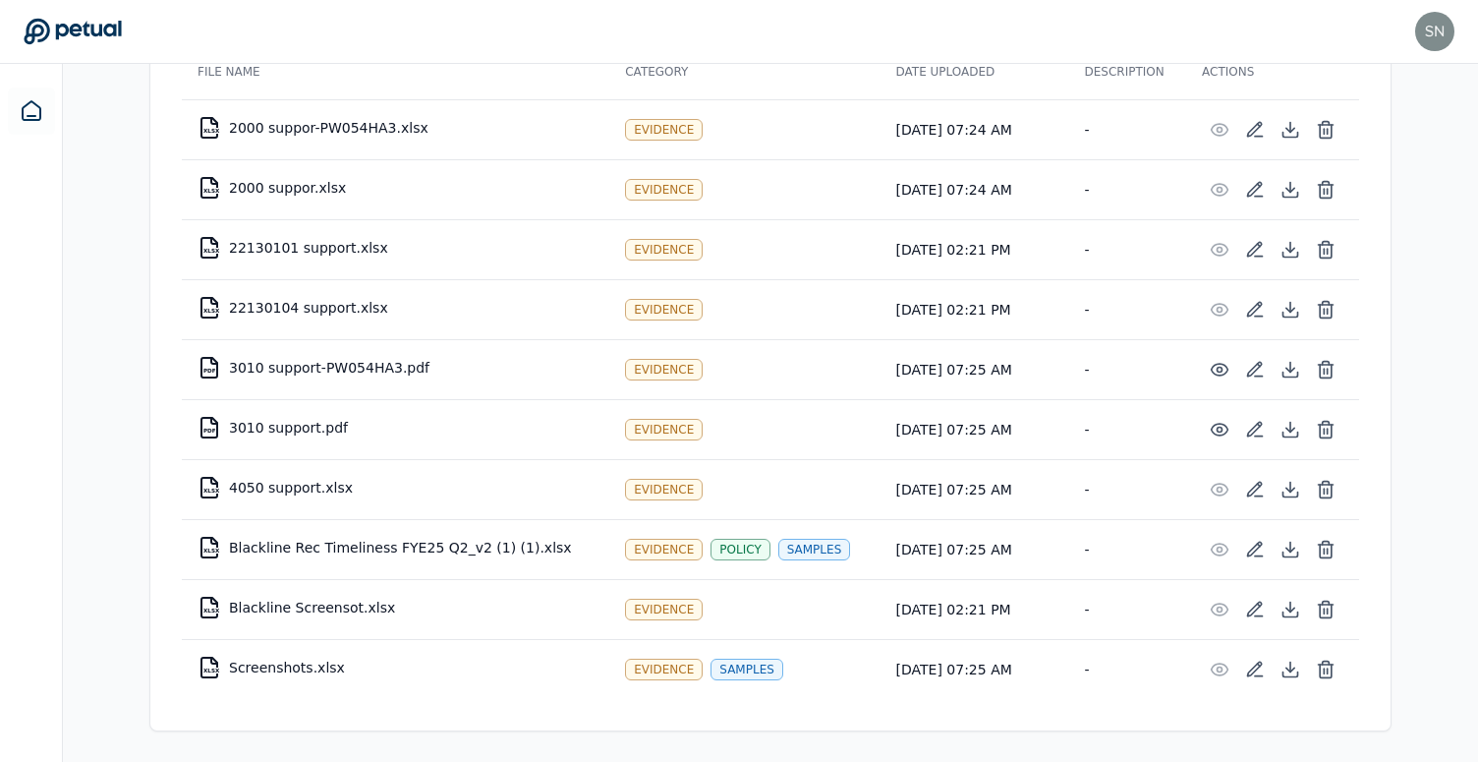
click at [795, 383] on td "Evidence" at bounding box center [744, 369] width 270 height 60
click at [318, 425] on td "PDF 3010 support.pdf" at bounding box center [396, 427] width 428 height 47
click at [1288, 481] on icon at bounding box center [1291, 490] width 20 height 20
click at [407, 550] on td "XLSX Blackline Rec Timeliness FYE25 Q2_v2 (1) (1).xlsx" at bounding box center [396, 547] width 428 height 47
click at [1285, 558] on button at bounding box center [1290, 549] width 35 height 35
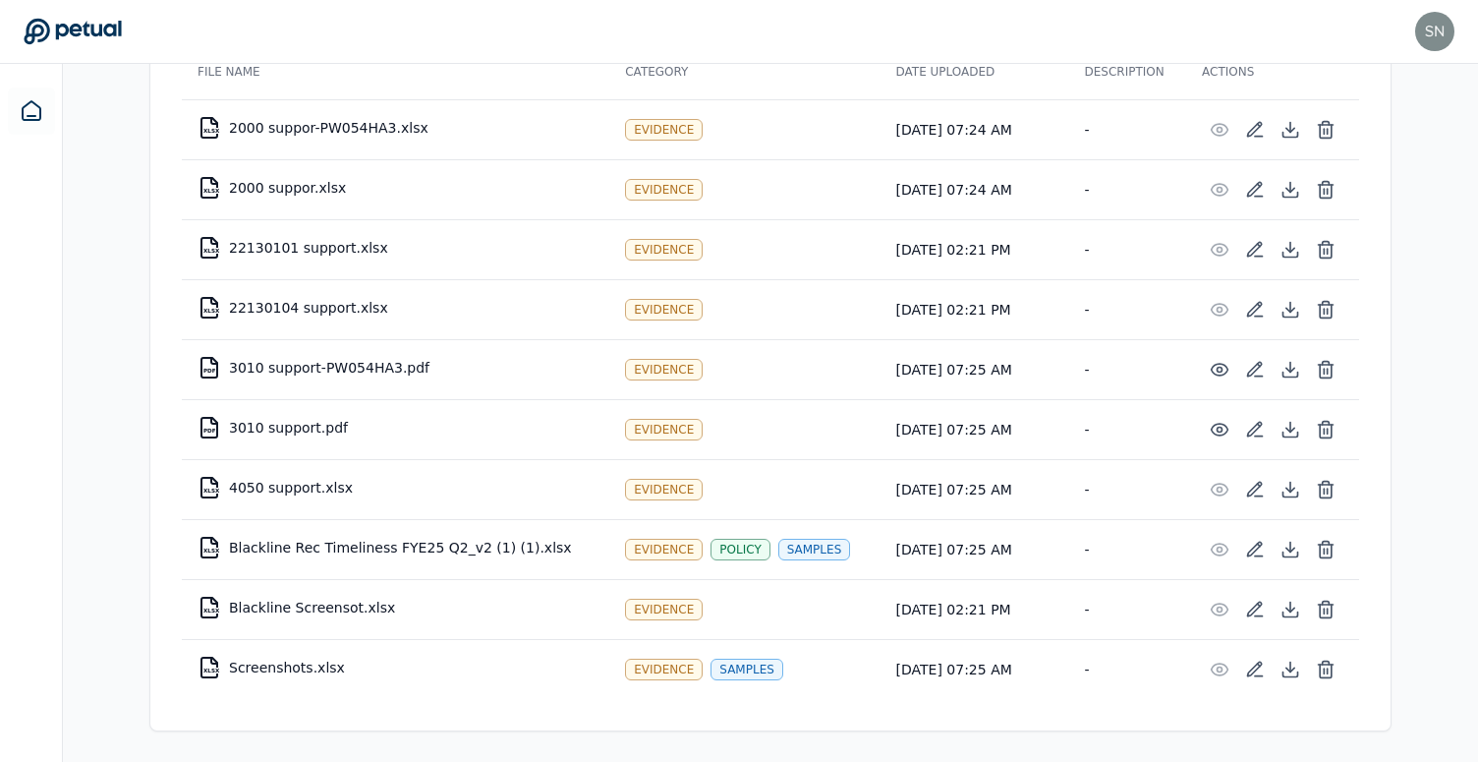
scroll to position [0, 0]
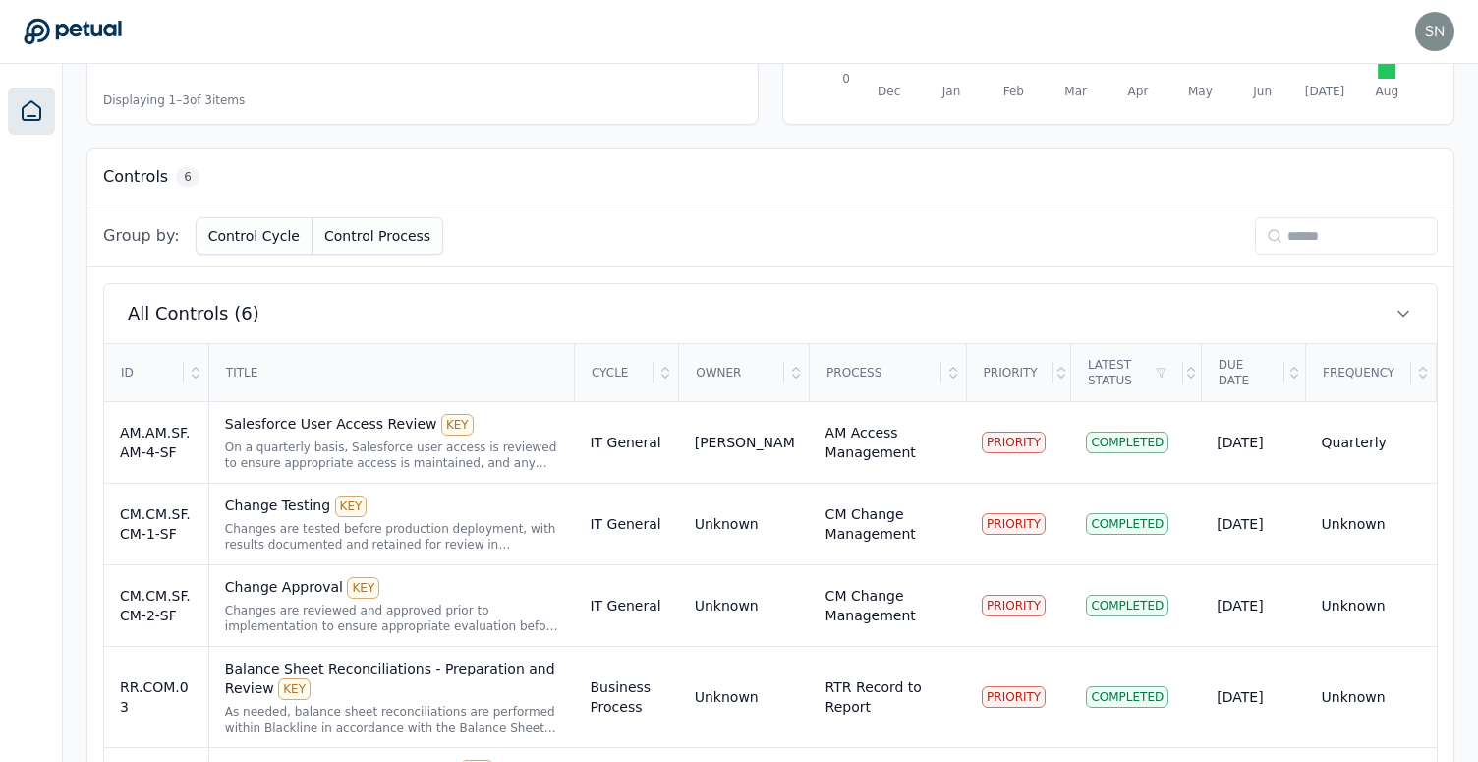
scroll to position [557, 0]
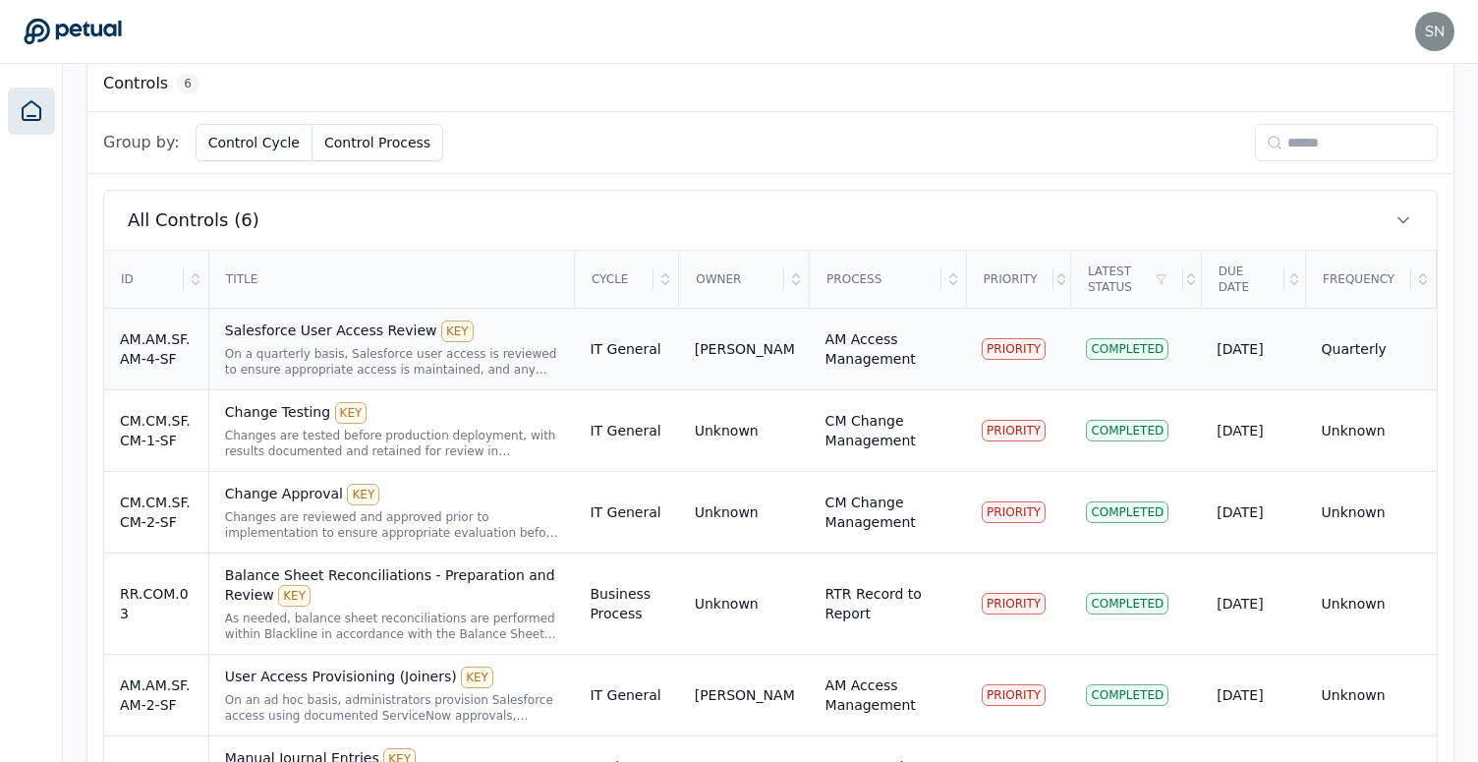
click at [767, 349] on div "[PERSON_NAME]" at bounding box center [744, 349] width 99 height 20
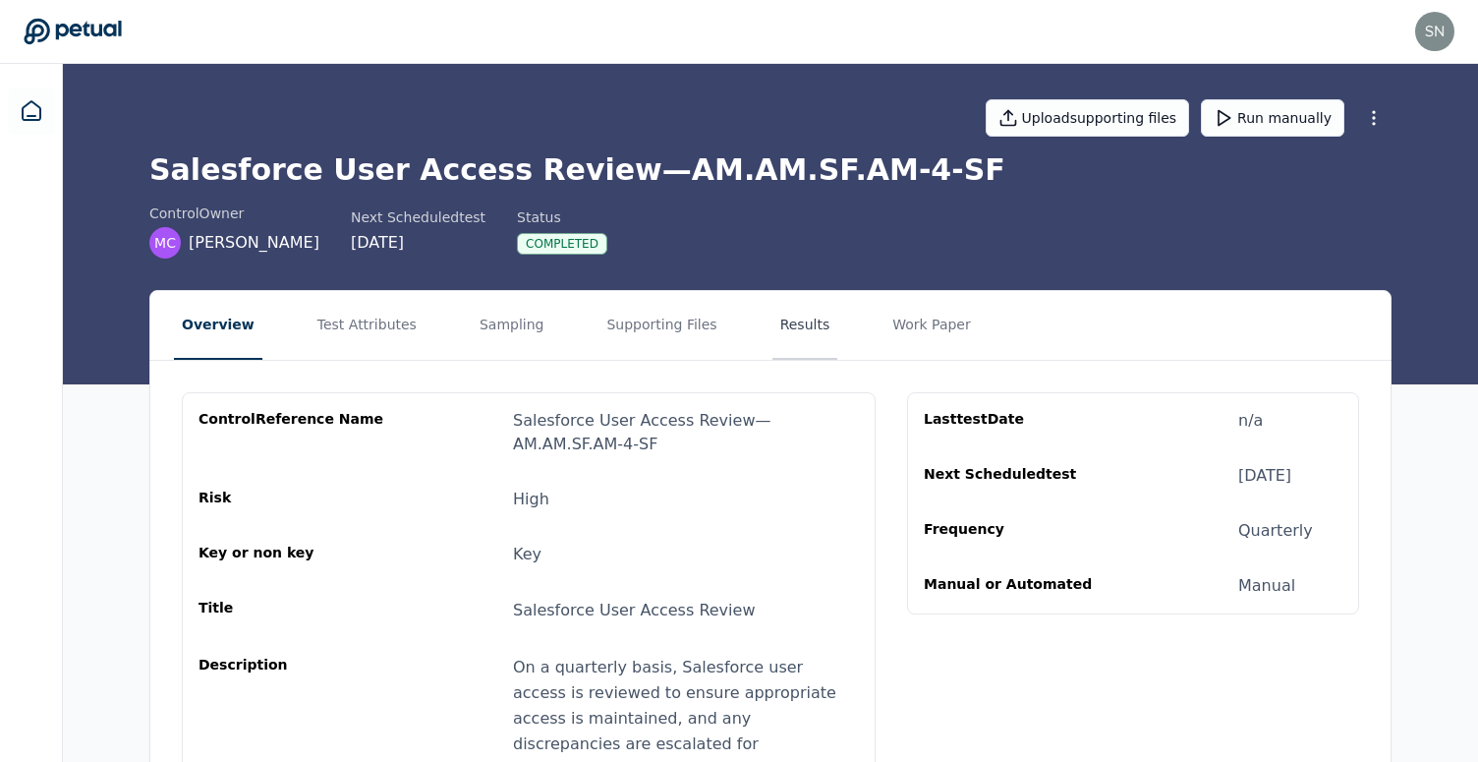
click at [799, 314] on button "Results" at bounding box center [805, 325] width 66 height 69
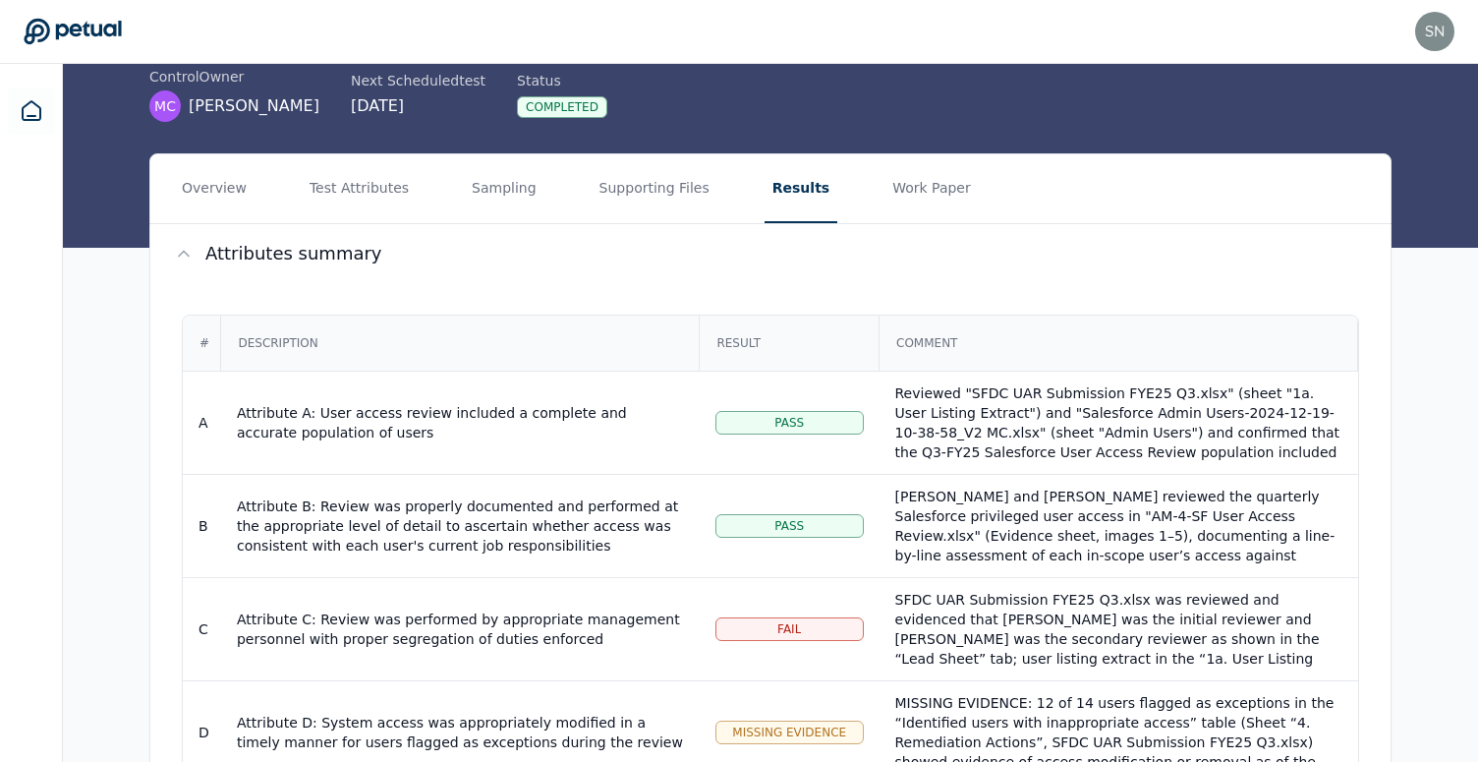
scroll to position [143, 0]
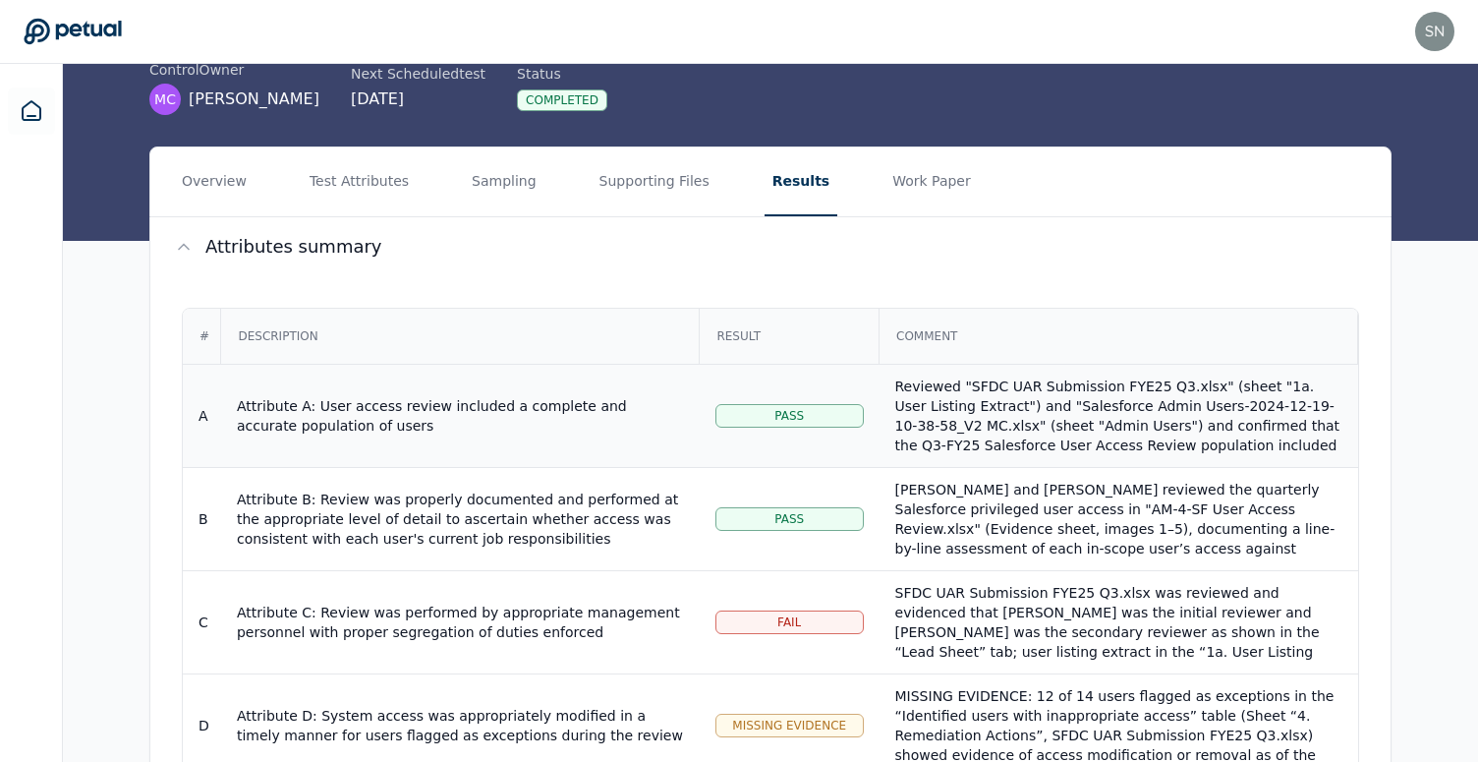
click at [958, 415] on div "Reviewed "SFDC UAR Submission FYE25 Q3.xlsx" (sheet "1a. User Listing Extract")…" at bounding box center [1118, 494] width 447 height 236
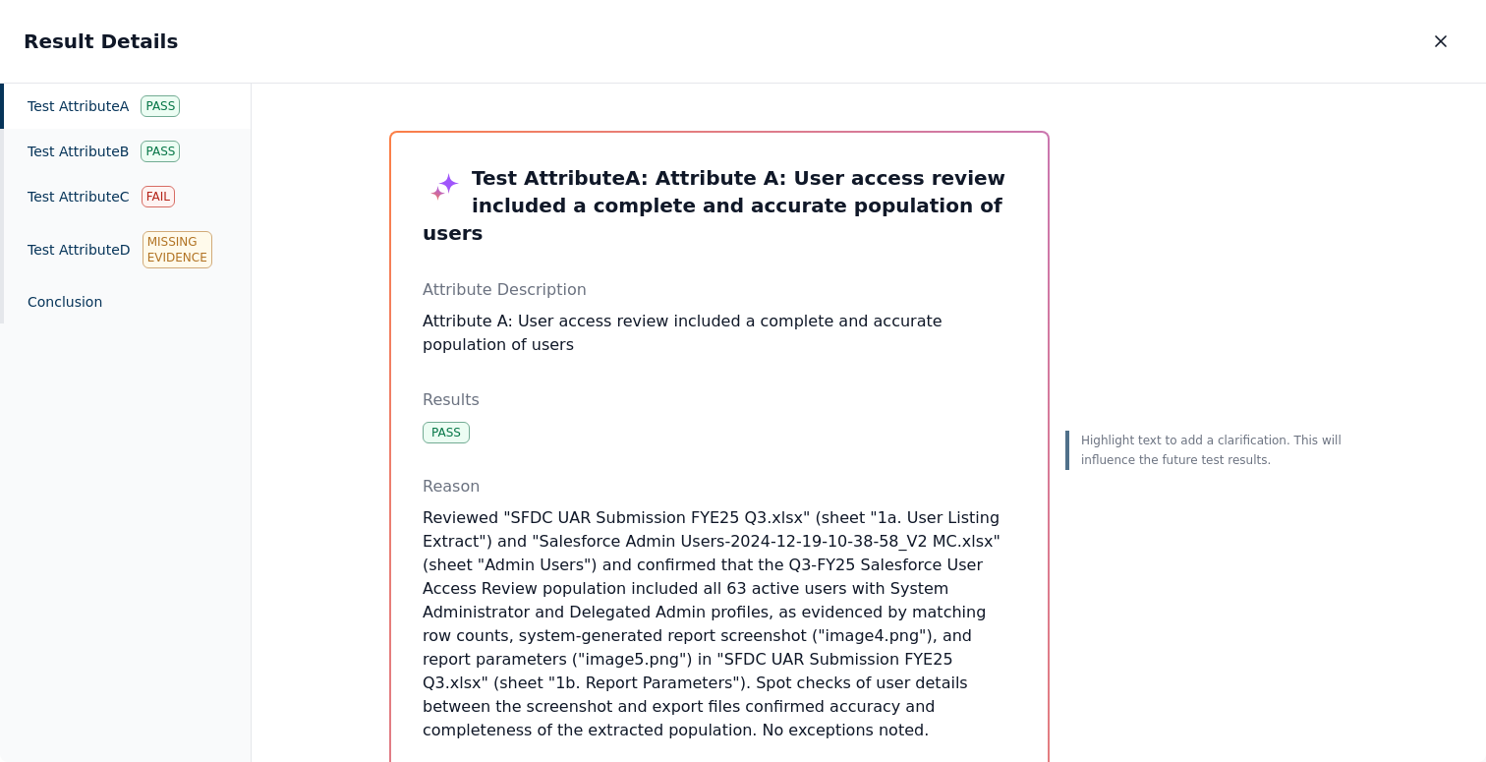
click at [1132, 439] on p "Highlight text to add a clarification. This will influence the future test resu…" at bounding box center [1214, 449] width 267 height 39
click at [804, 535] on p "Reviewed "SFDC UAR Submission FYE25 Q3.xlsx" (sheet "1a. User Listing Extract")…" at bounding box center [720, 624] width 594 height 236
click at [804, 534] on p "Reviewed "SFDC UAR Submission FYE25 Q3.xlsx" (sheet "1a. User Listing Extract")…" at bounding box center [720, 624] width 594 height 236
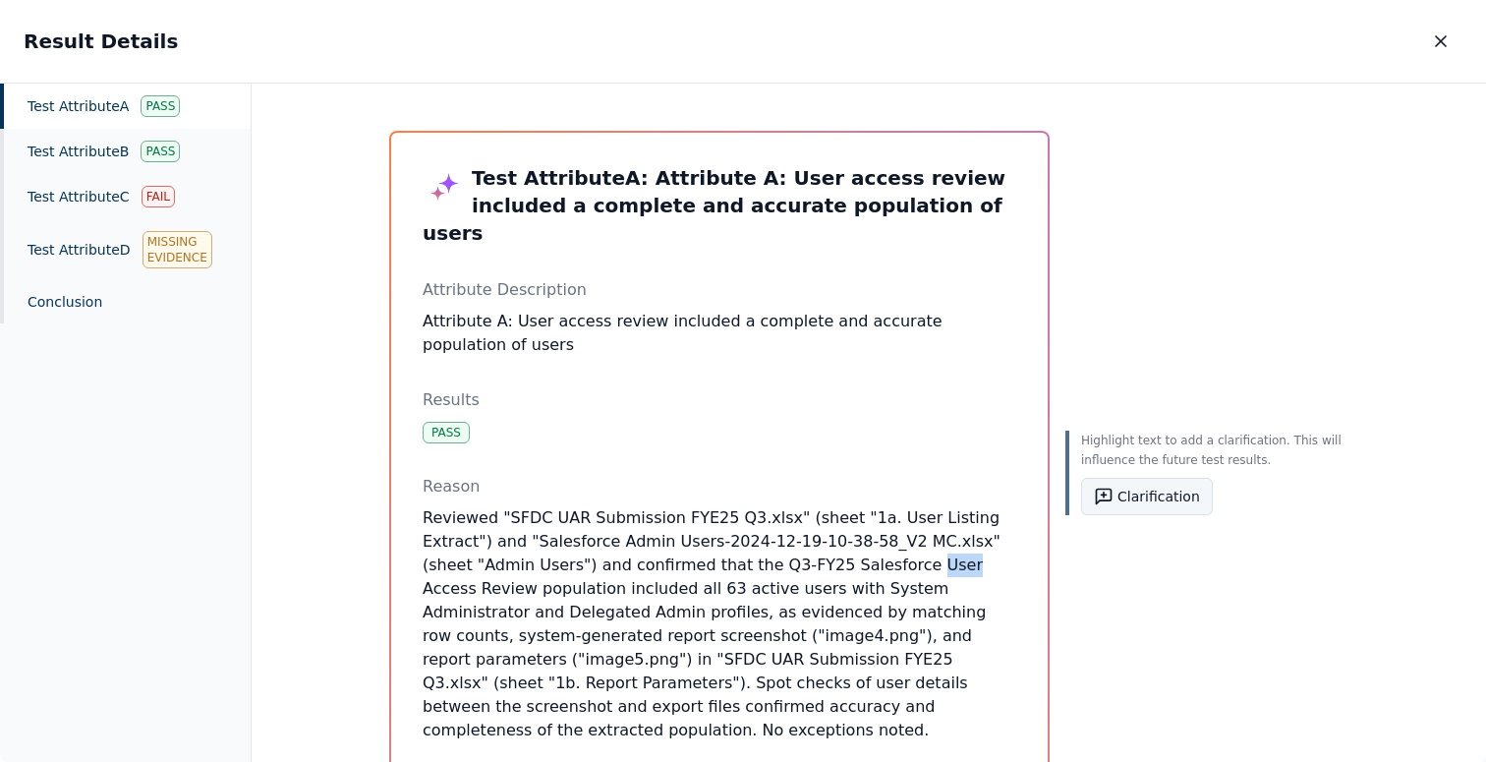
click at [1147, 492] on button "Clarification" at bounding box center [1147, 496] width 132 height 37
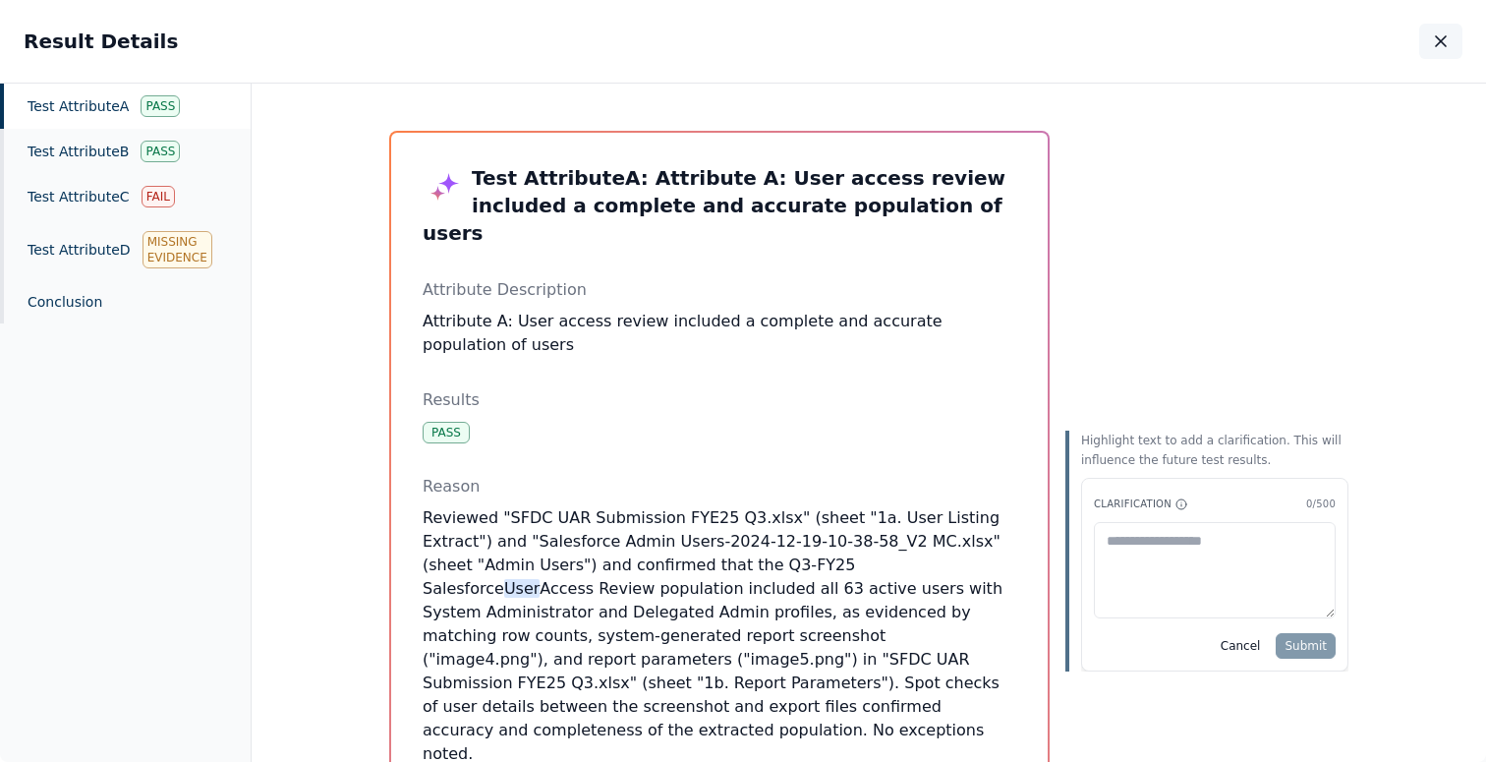
click at [1435, 44] on icon "button" at bounding box center [1441, 41] width 20 height 20
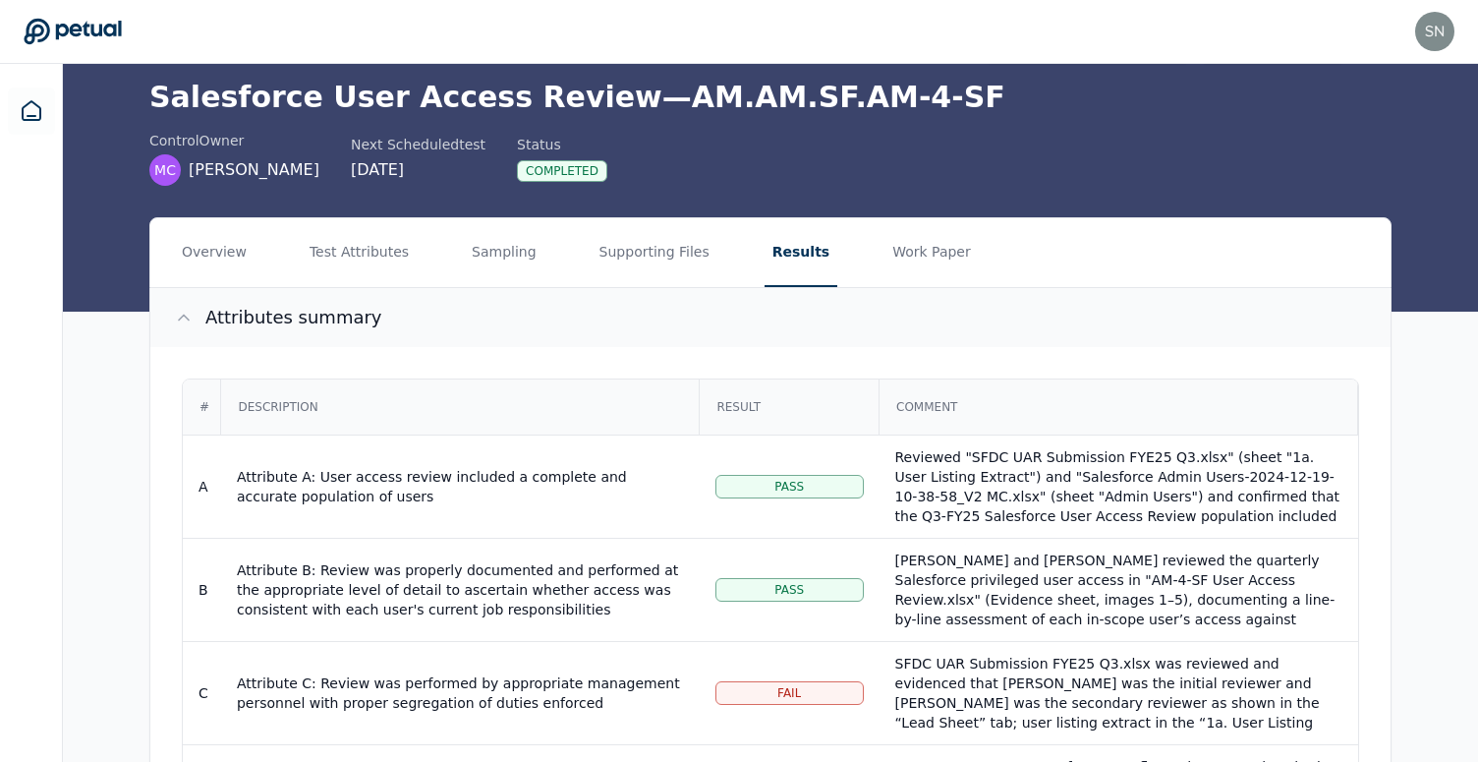
scroll to position [46, 0]
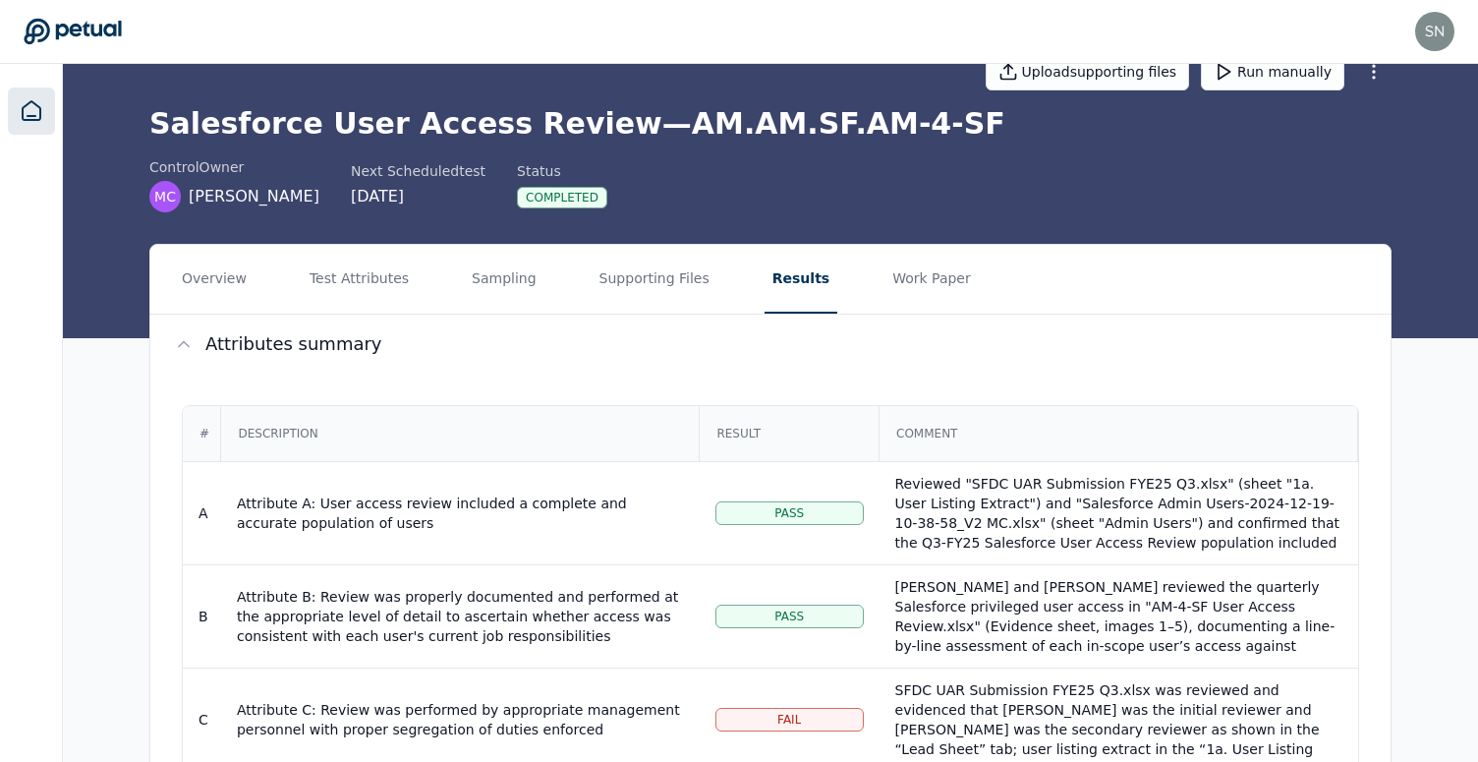
click at [38, 121] on icon at bounding box center [32, 111] width 24 height 24
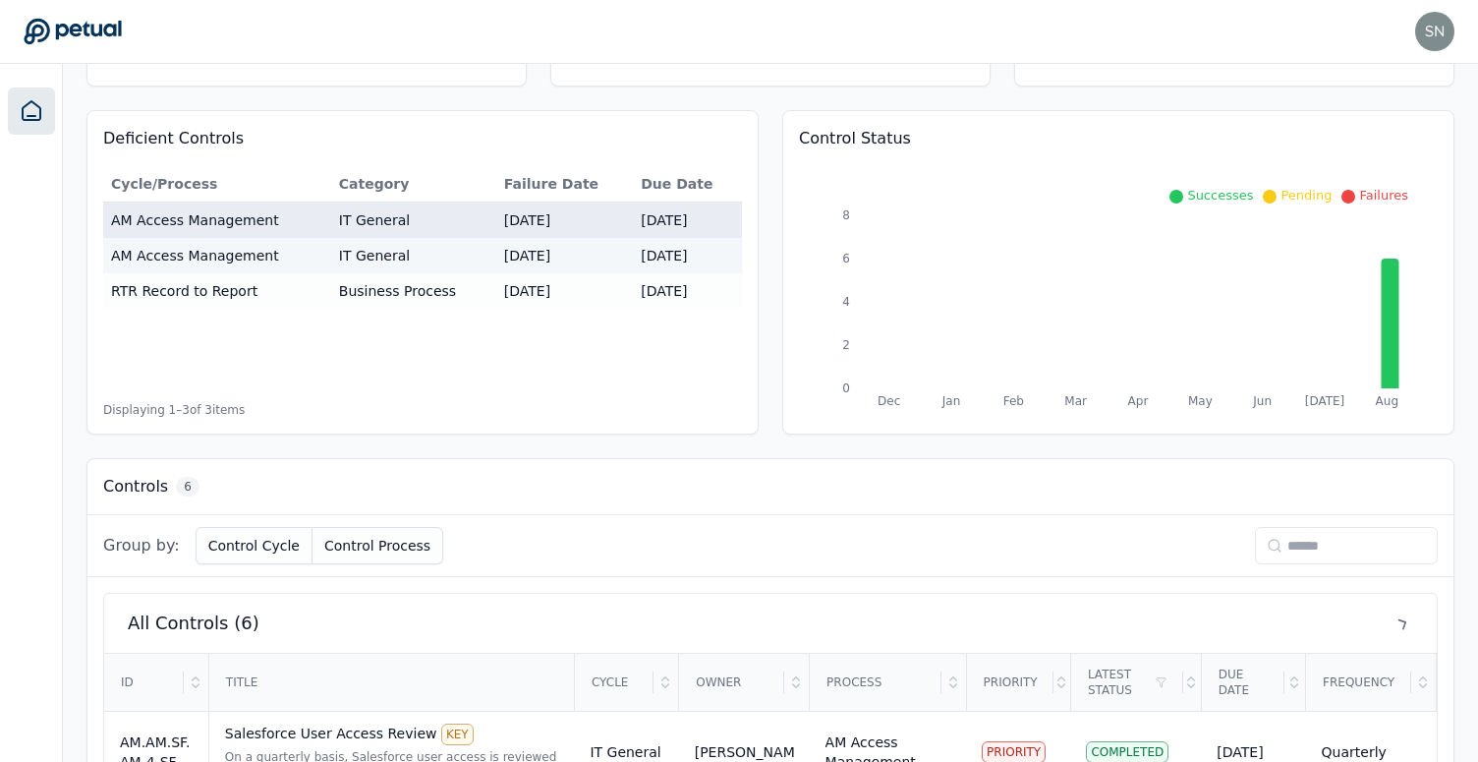
scroll to position [157, 0]
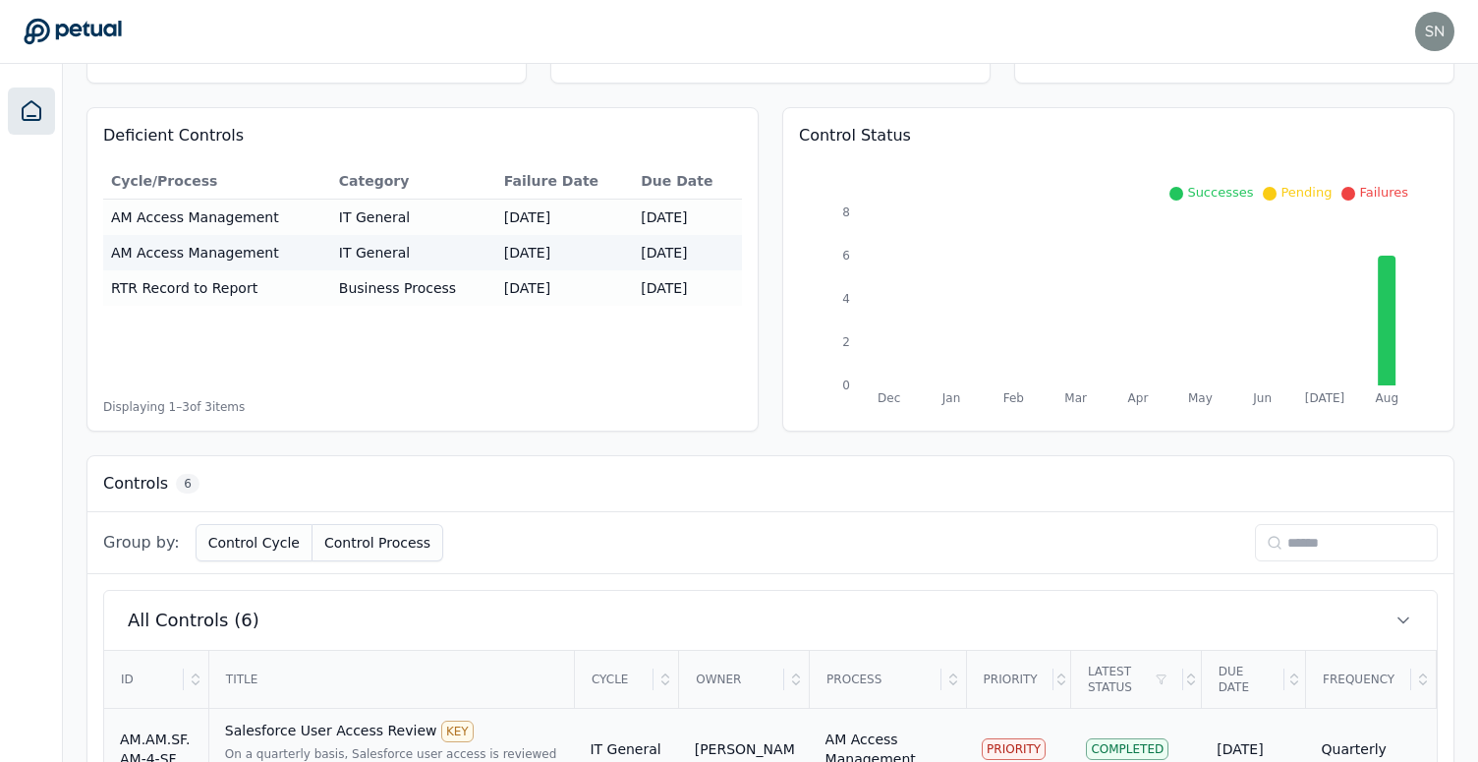
click at [642, 747] on td "IT General" at bounding box center [626, 750] width 104 height 82
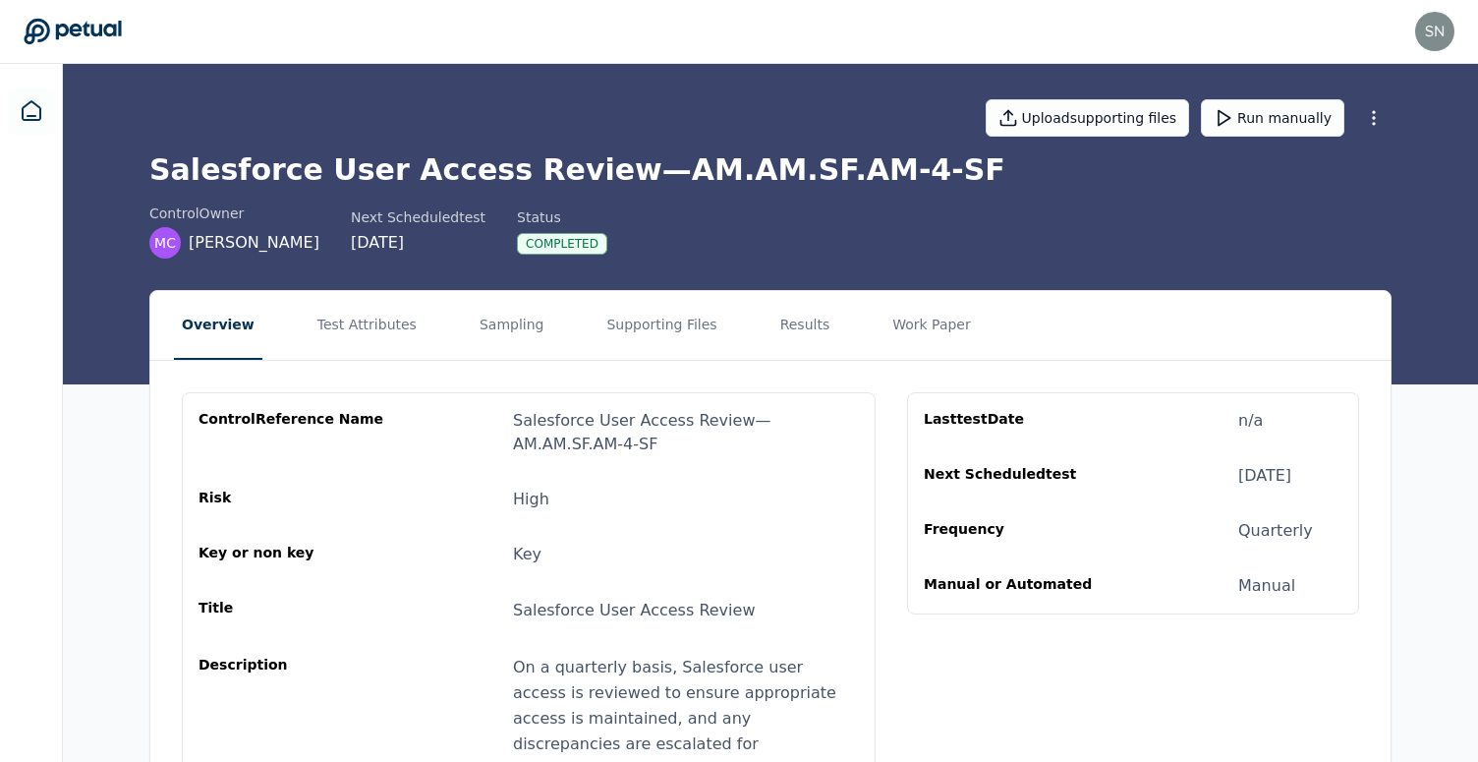
click at [739, 313] on nav "Overview Test Attributes Sampling Supporting Files Results Work Paper" at bounding box center [770, 325] width 1240 height 69
click at [772, 314] on button "Results" at bounding box center [805, 325] width 66 height 69
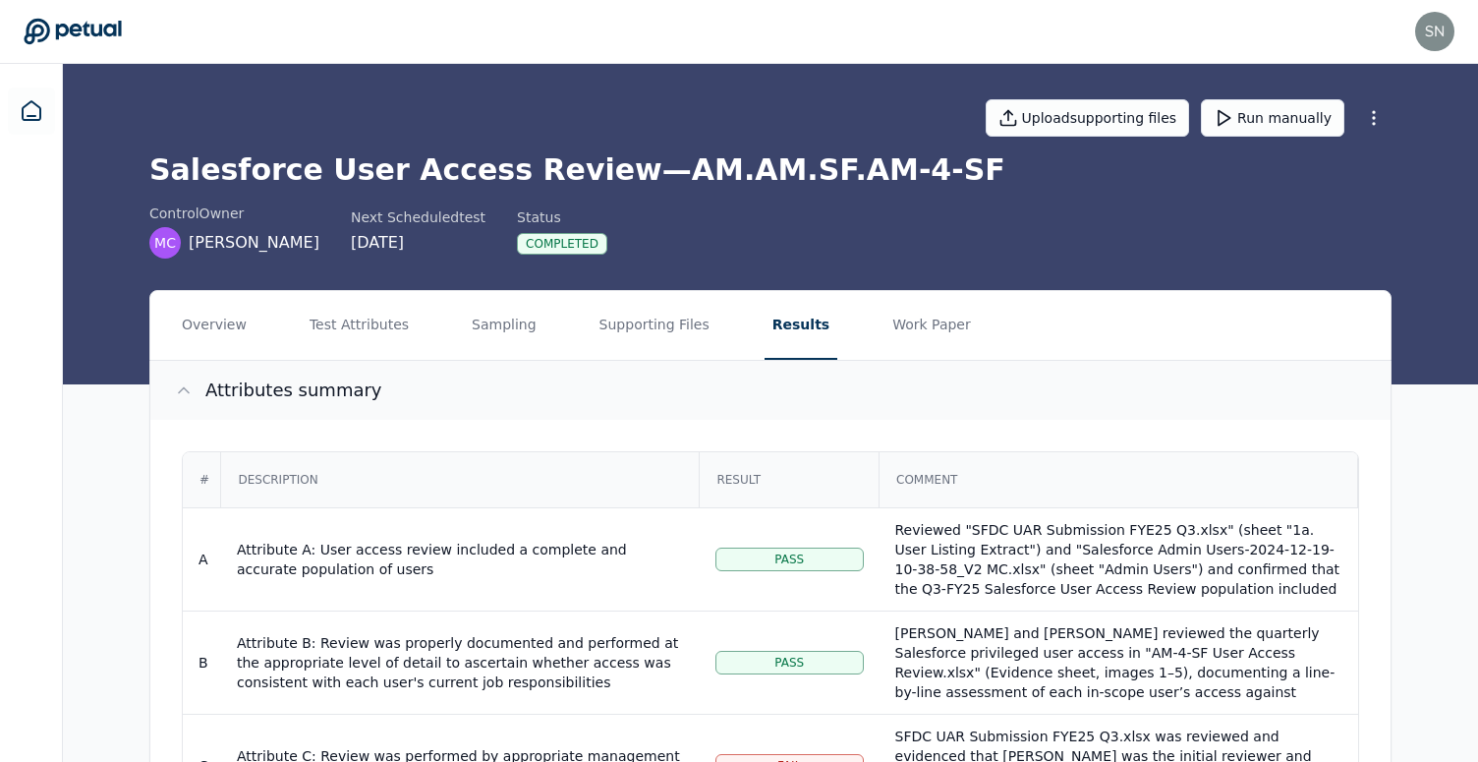
click at [1252, 397] on button "Attributes summary" at bounding box center [770, 390] width 1240 height 59
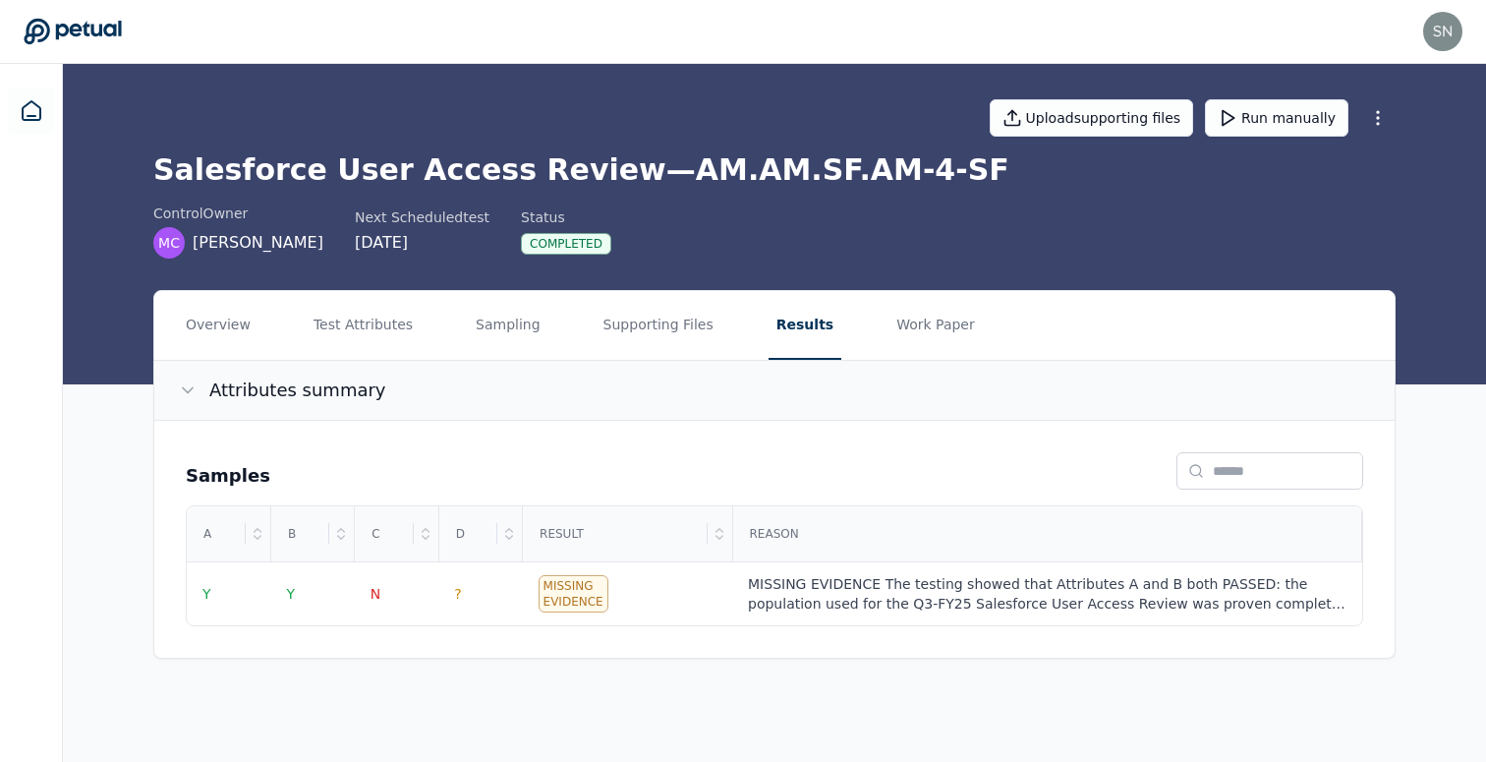
click at [1237, 400] on button "Attributes summary" at bounding box center [774, 390] width 1240 height 59
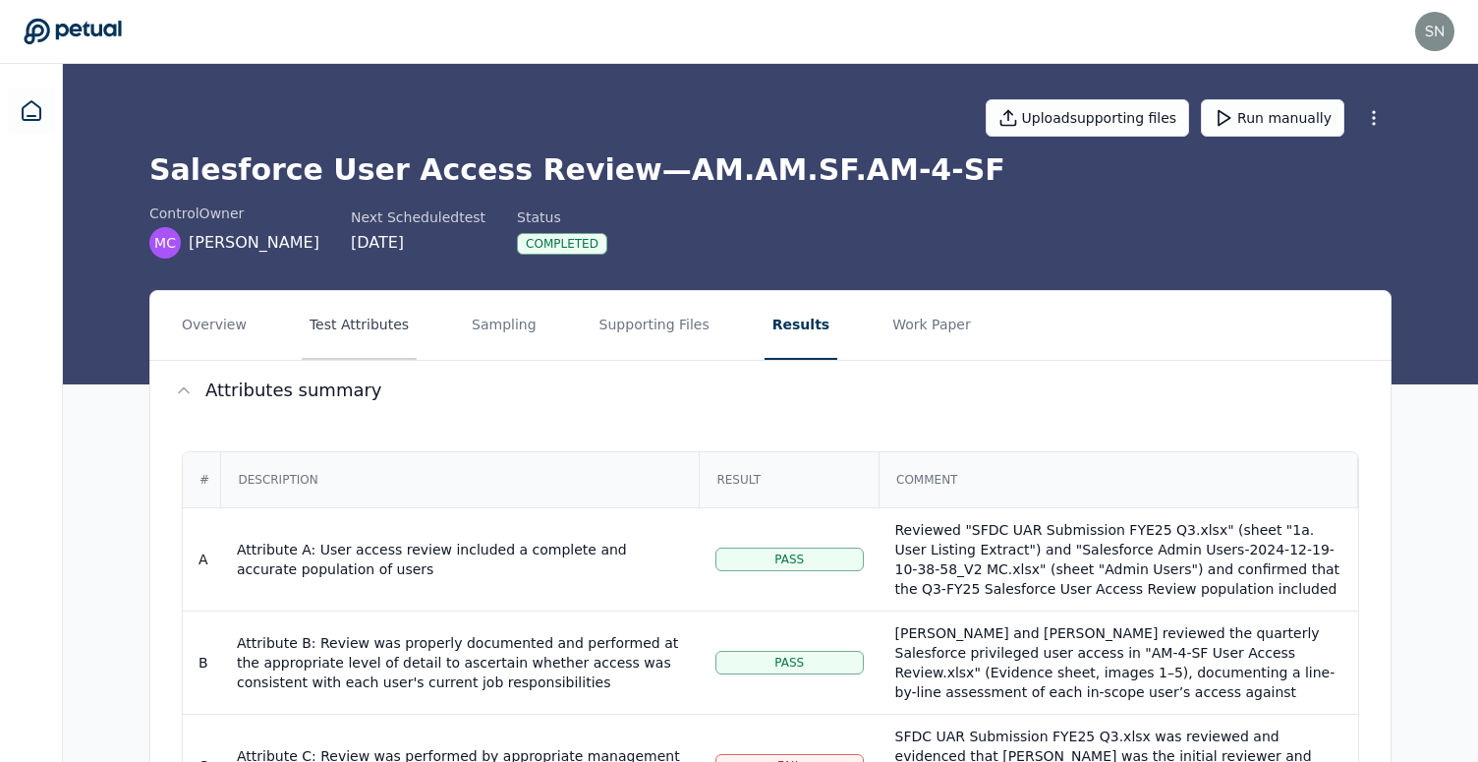
click at [364, 324] on button "Test Attributes" at bounding box center [359, 325] width 115 height 69
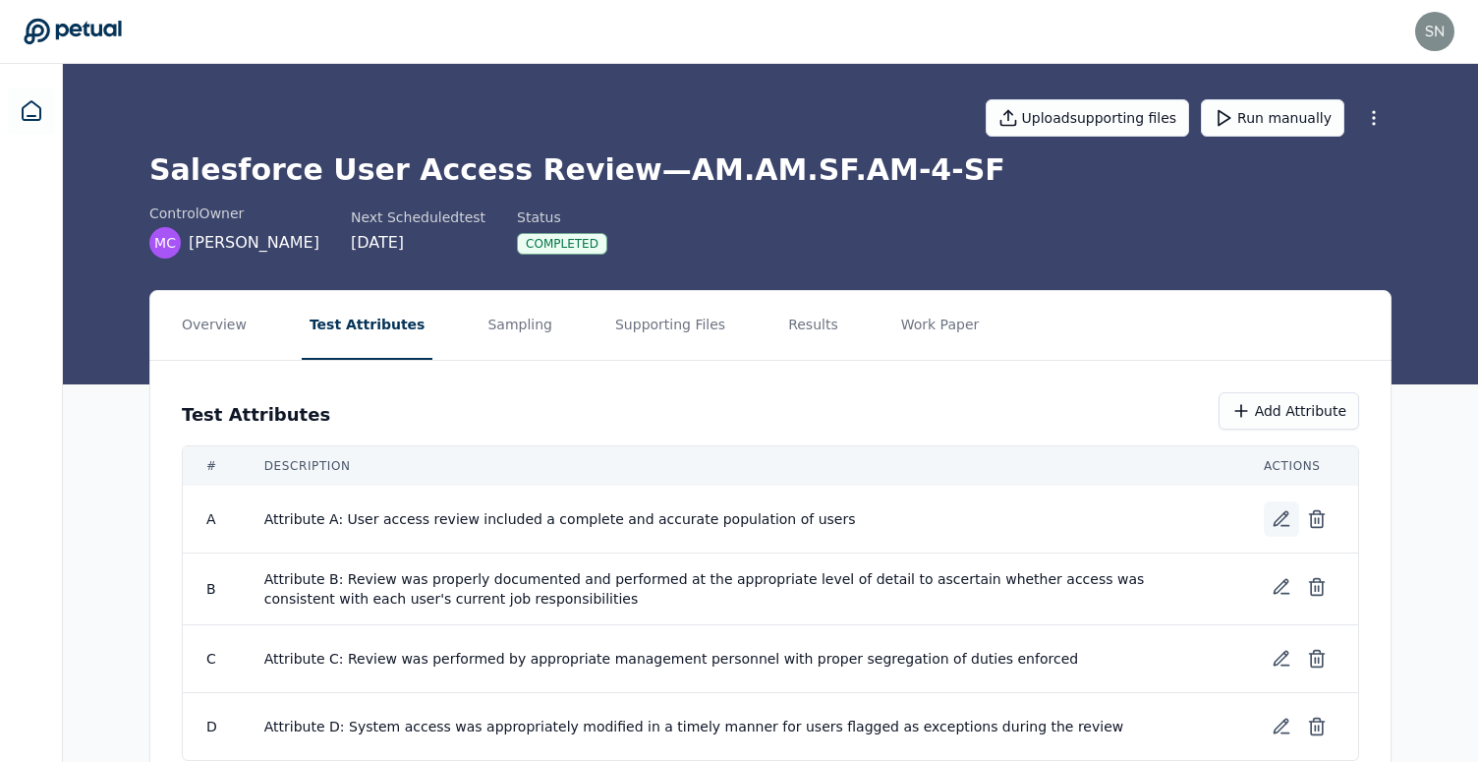
click at [1274, 512] on icon at bounding box center [1282, 519] width 20 height 20
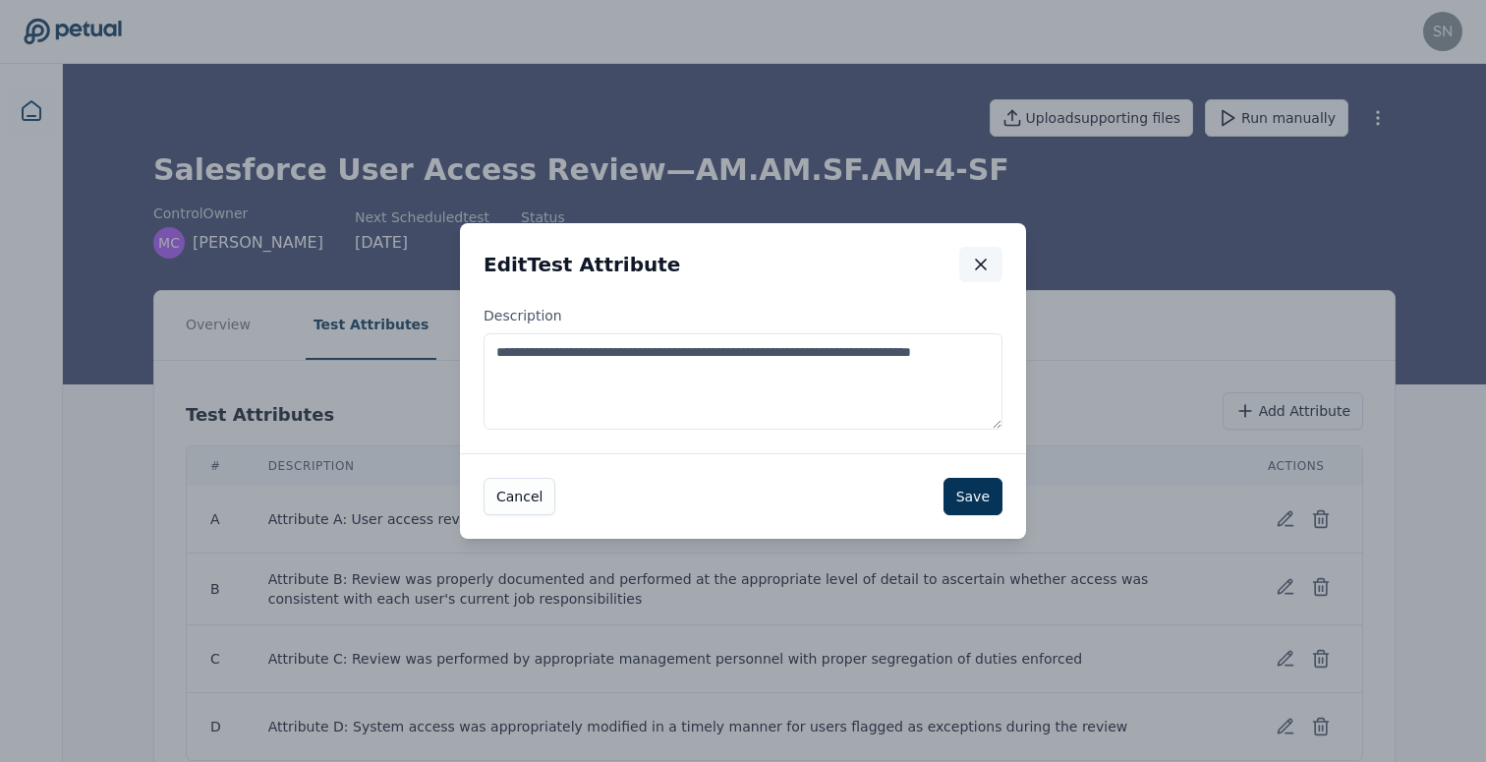
click at [979, 261] on icon "button" at bounding box center [981, 264] width 10 height 10
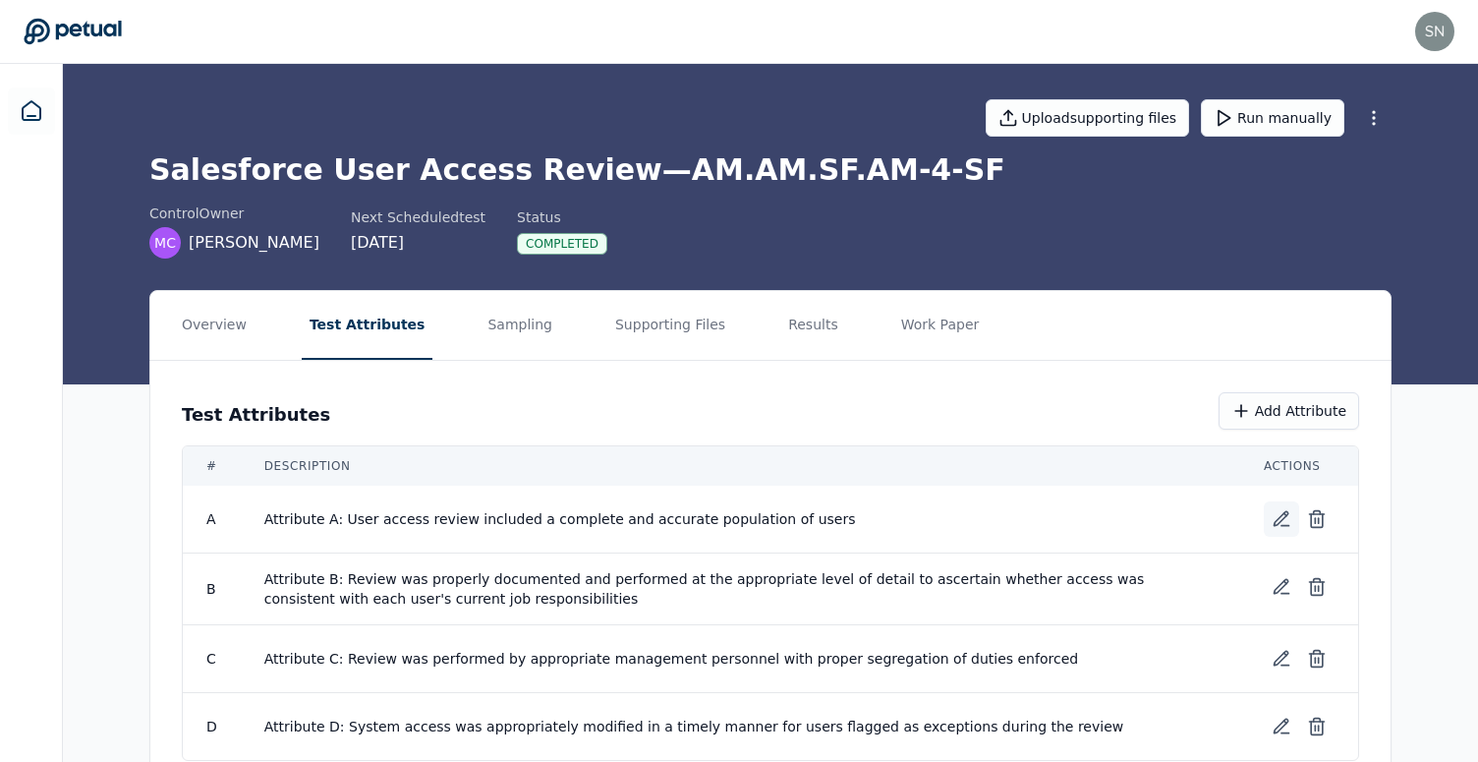
click at [1285, 518] on icon at bounding box center [1282, 519] width 20 height 20
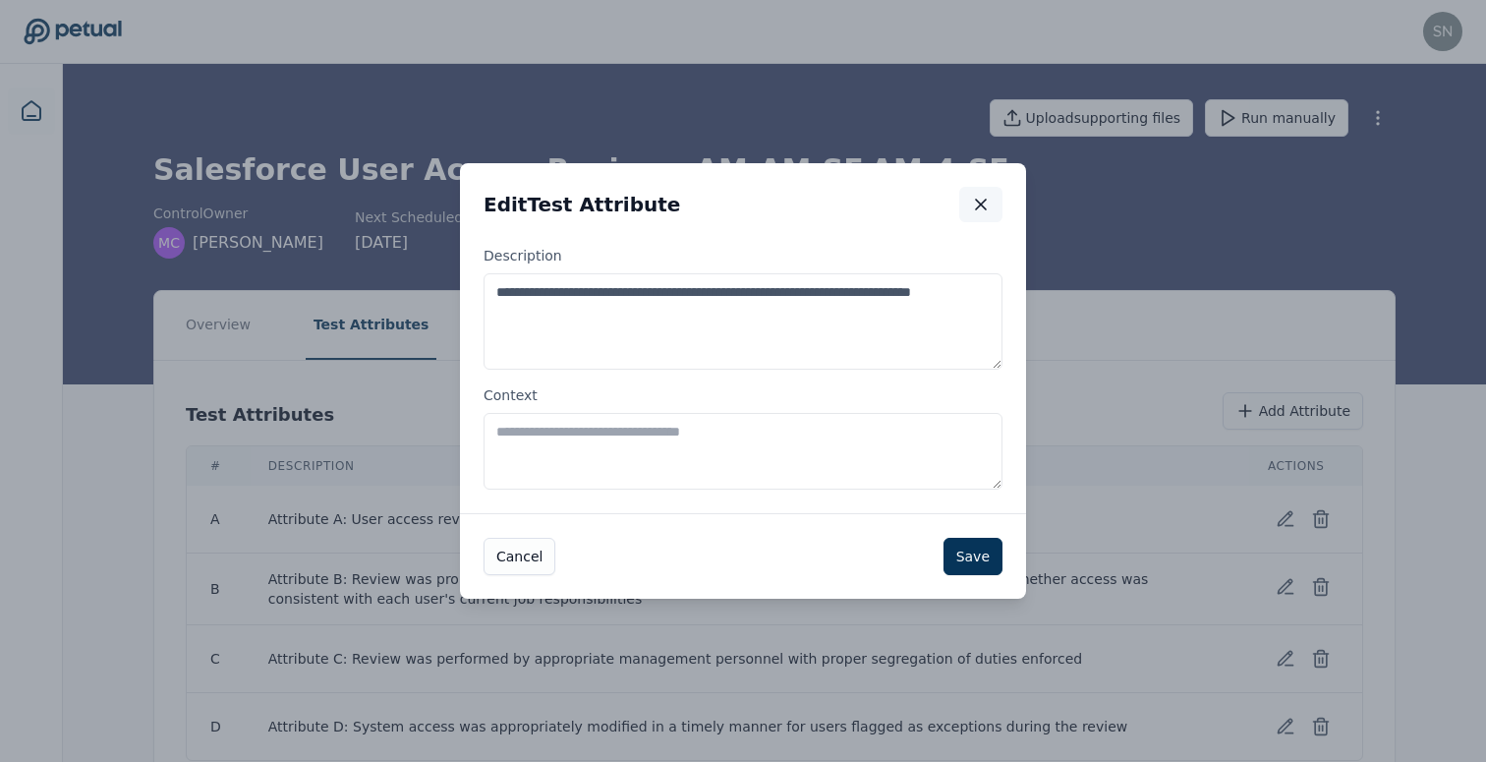
click at [980, 213] on icon "button" at bounding box center [981, 205] width 20 height 20
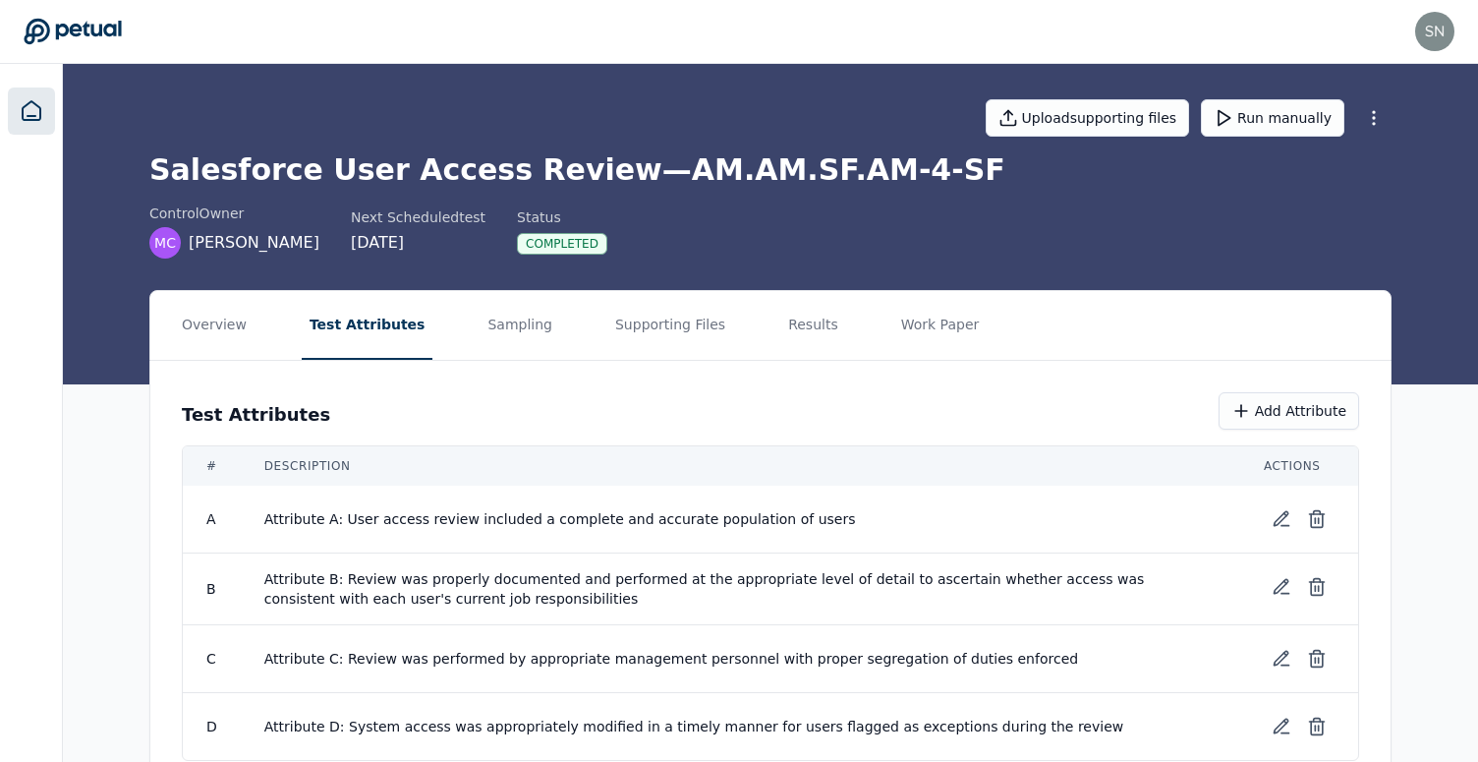
click at [10, 124] on link at bounding box center [31, 110] width 47 height 47
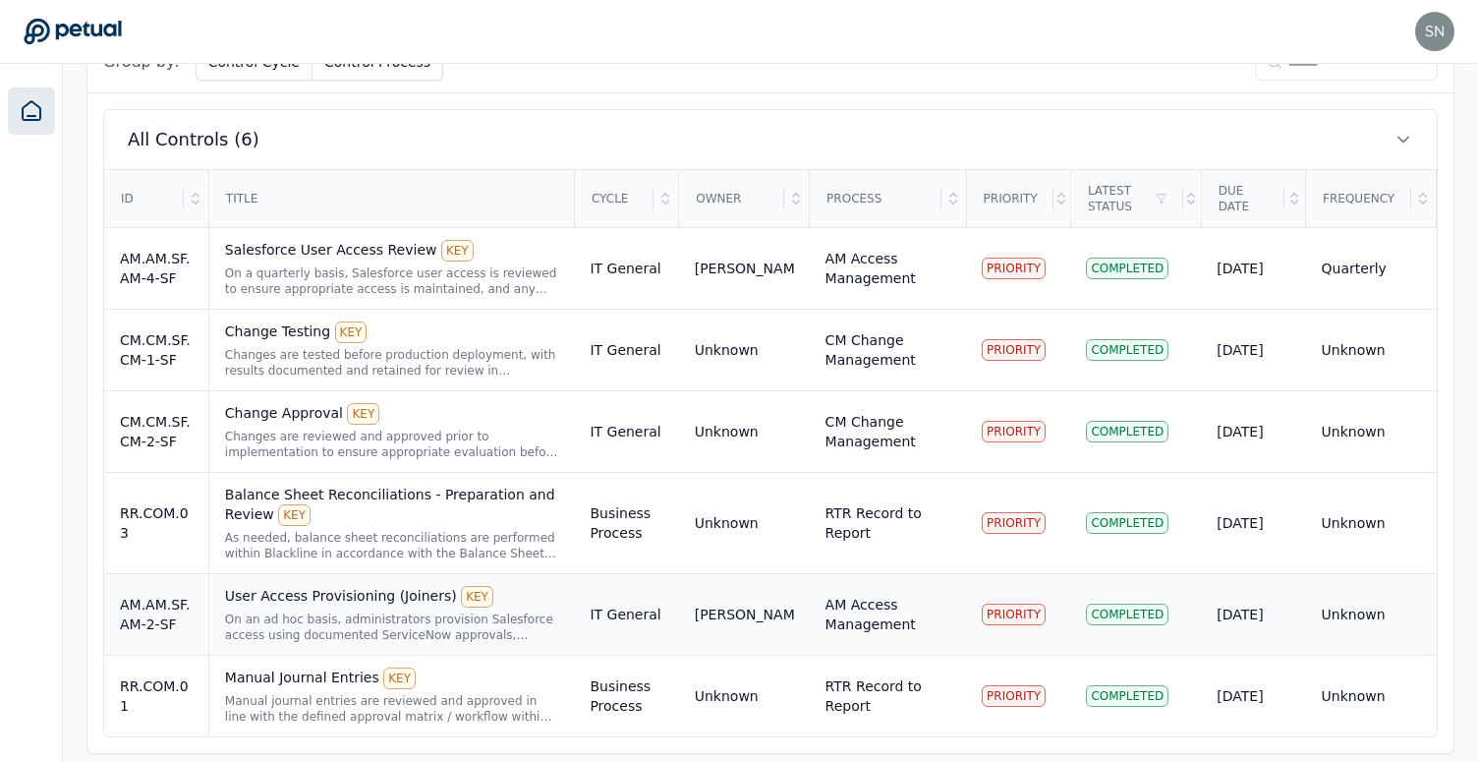
scroll to position [654, 0]
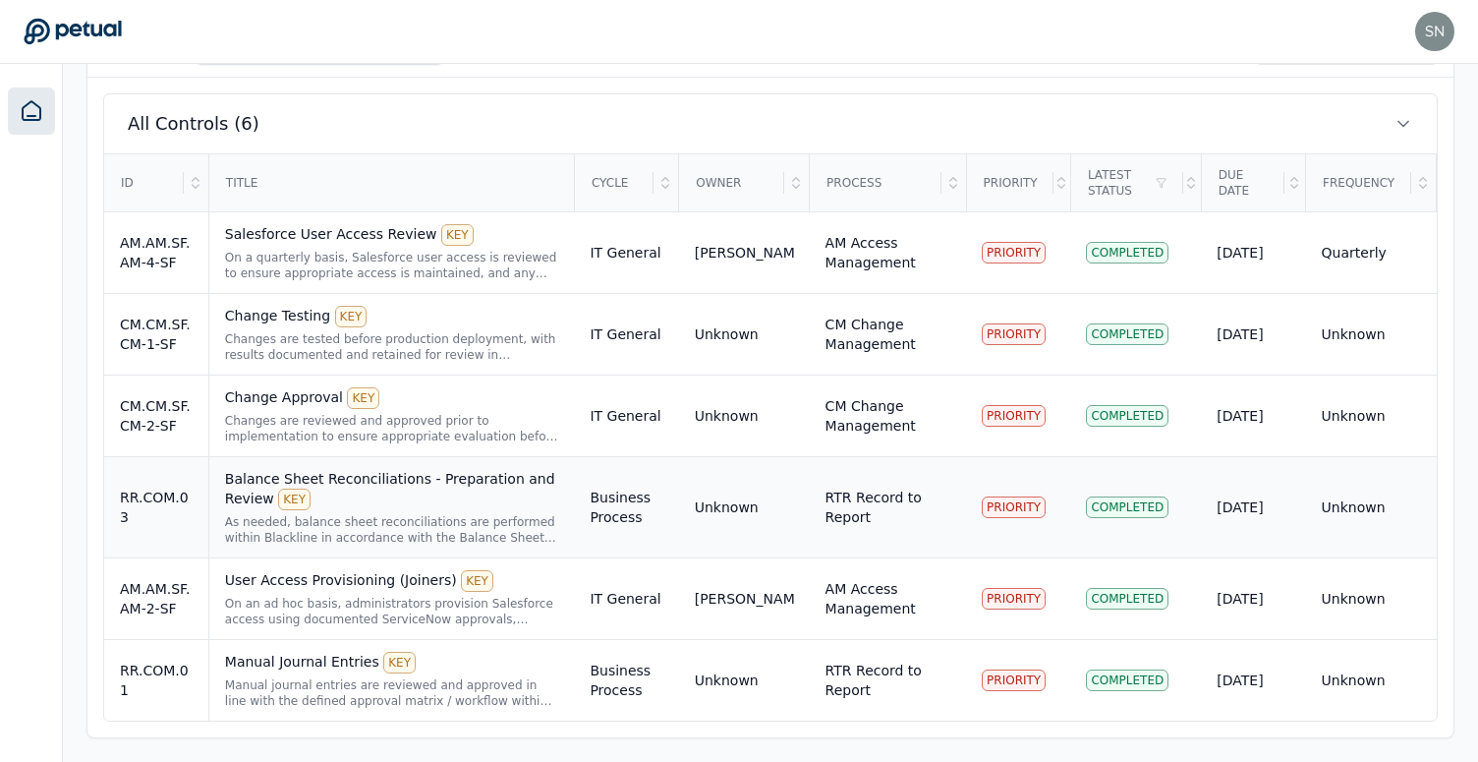
click at [497, 511] on div "Balance Sheet Reconciliations - Preparation and Review KEY As needed, balance s…" at bounding box center [392, 507] width 334 height 77
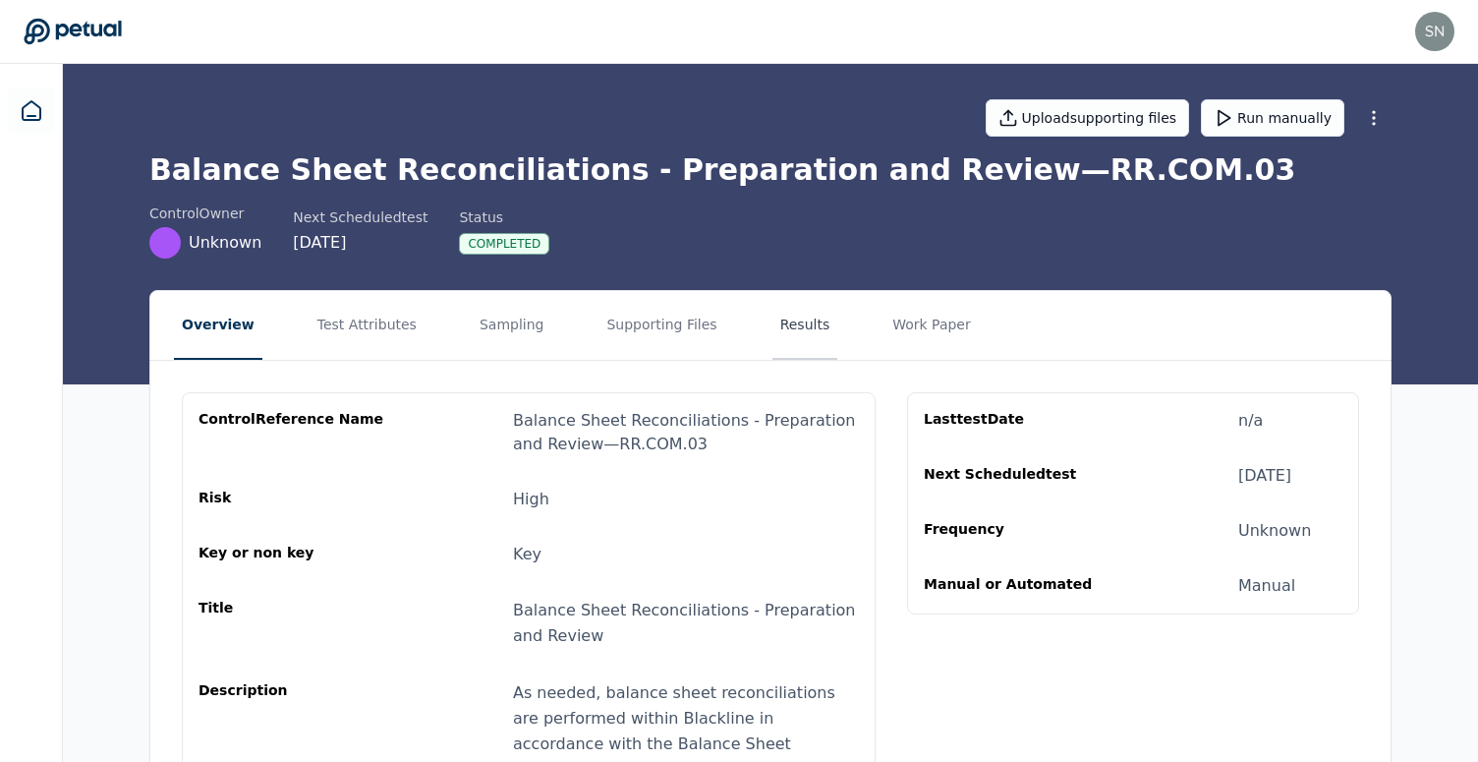
click at [804, 337] on button "Results" at bounding box center [805, 325] width 66 height 69
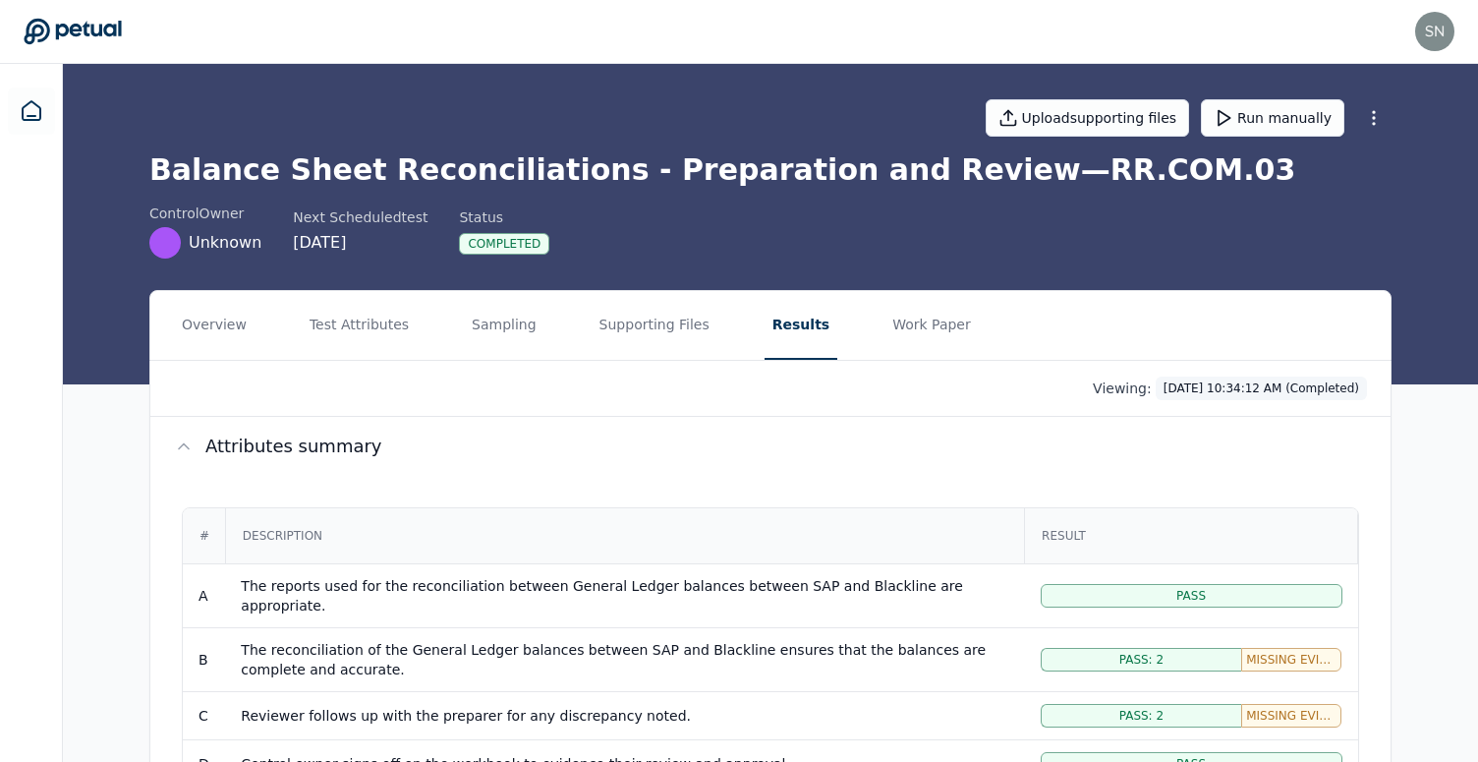
click at [1193, 399] on html "snir+arm@petual.ai snir+arm@petual.ai Sign out Upload supporting files Run manu…" at bounding box center [739, 608] width 1478 height 1217
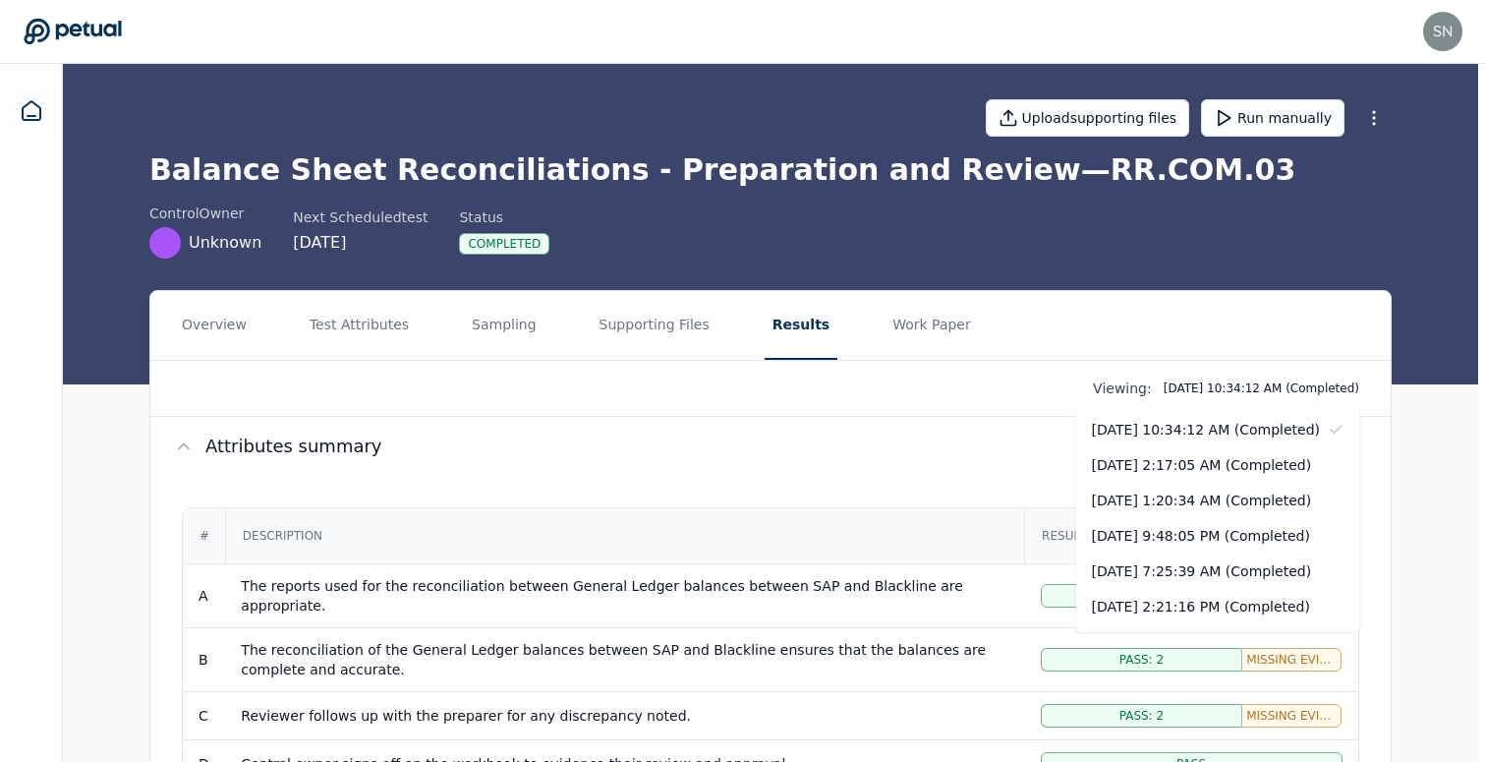
click at [1193, 394] on html "snir+arm@petual.ai snir+arm@petual.ai Sign out Upload supporting files Run manu…" at bounding box center [743, 608] width 1486 height 1217
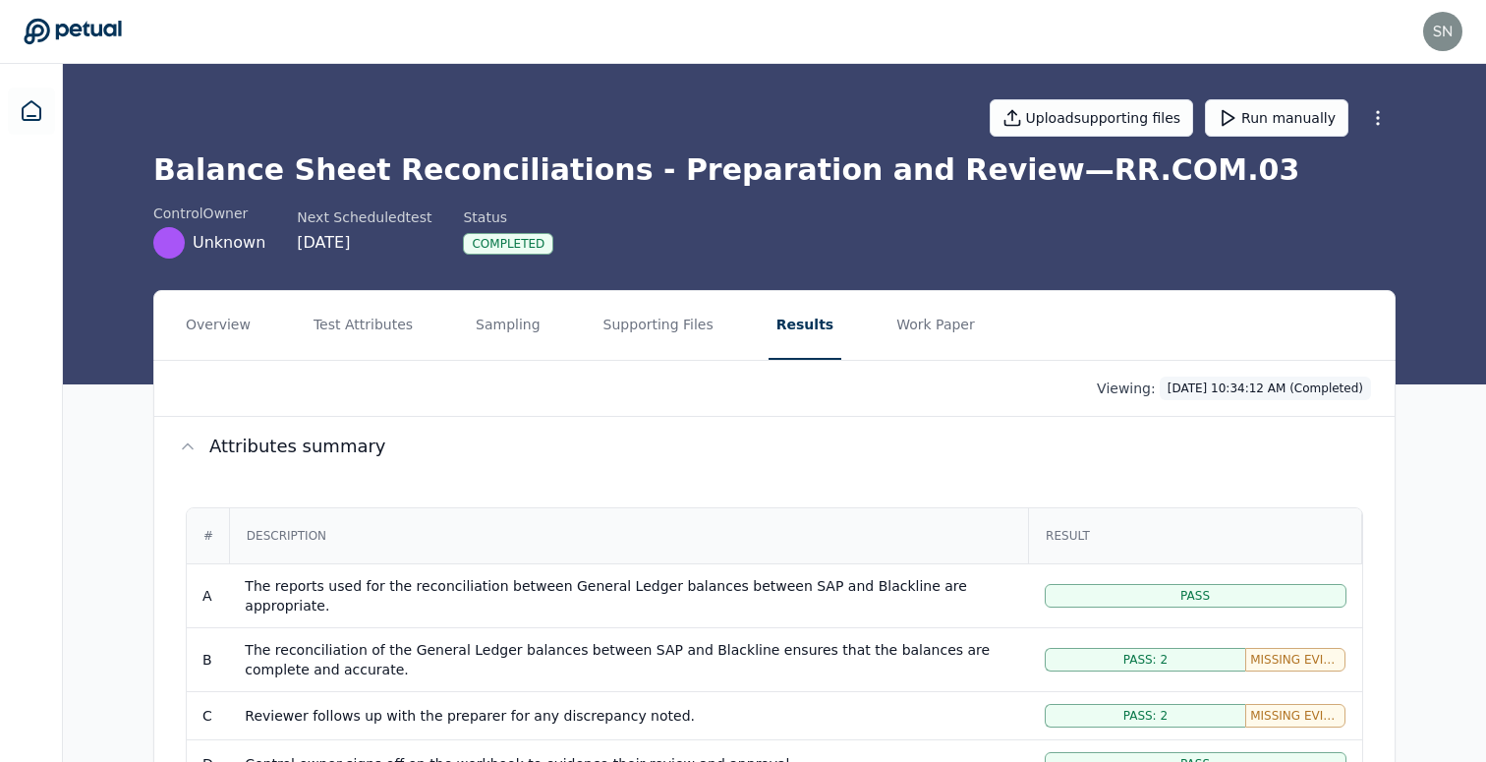
click at [1164, 392] on html "snir+arm@petual.ai snir+arm@petual.ai Sign out Upload supporting files Run manu…" at bounding box center [743, 608] width 1486 height 1217
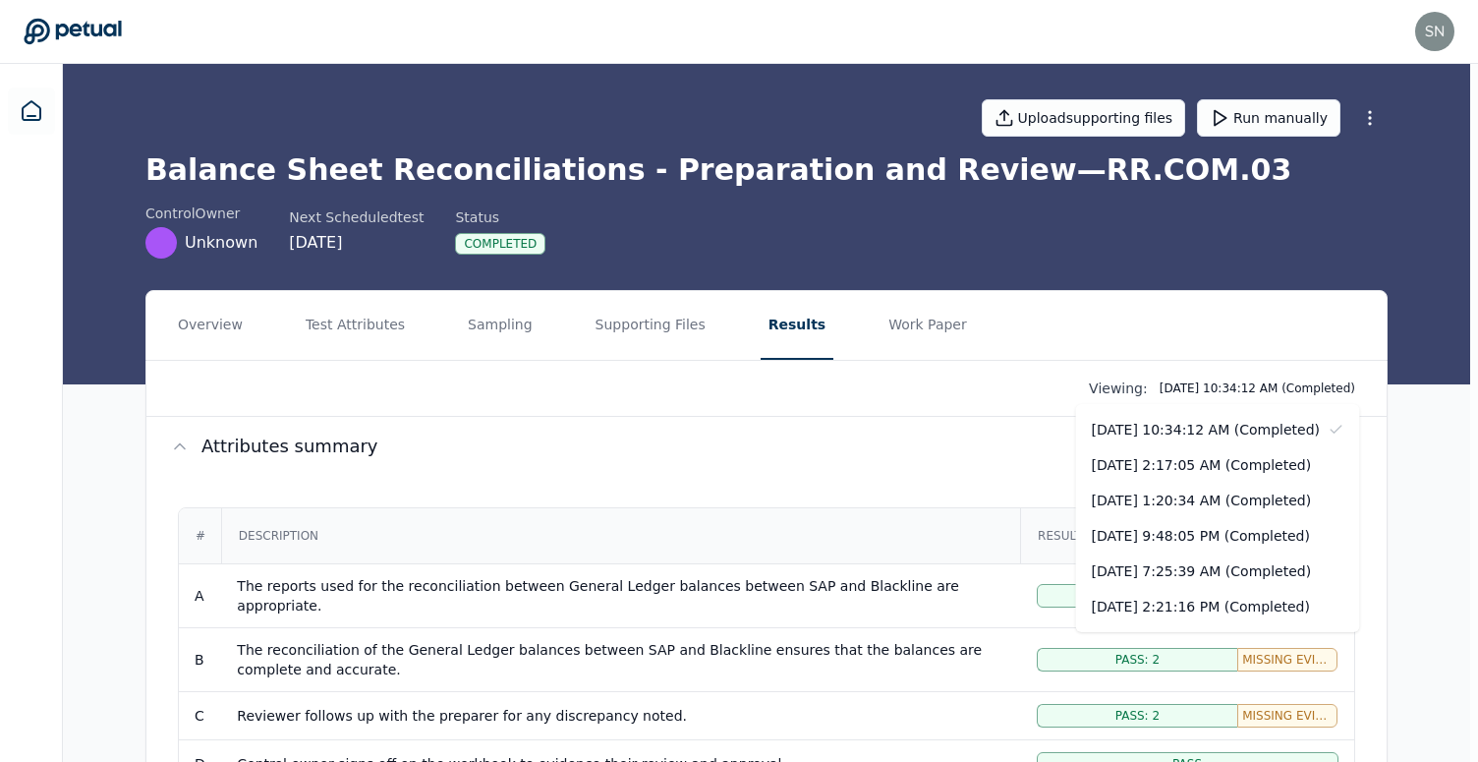
click at [1133, 386] on html "snir+arm@petual.ai snir+arm@petual.ai Sign out Upload supporting files Run manu…" at bounding box center [739, 608] width 1478 height 1217
click at [1153, 391] on html "snir+arm@petual.ai snir+arm@petual.ai Sign out Upload supporting files Run manu…" at bounding box center [739, 608] width 1478 height 1217
click at [1079, 394] on html "snir+arm@petual.ai snir+arm@petual.ai Sign out Upload supporting files Run manu…" at bounding box center [743, 608] width 1486 height 1217
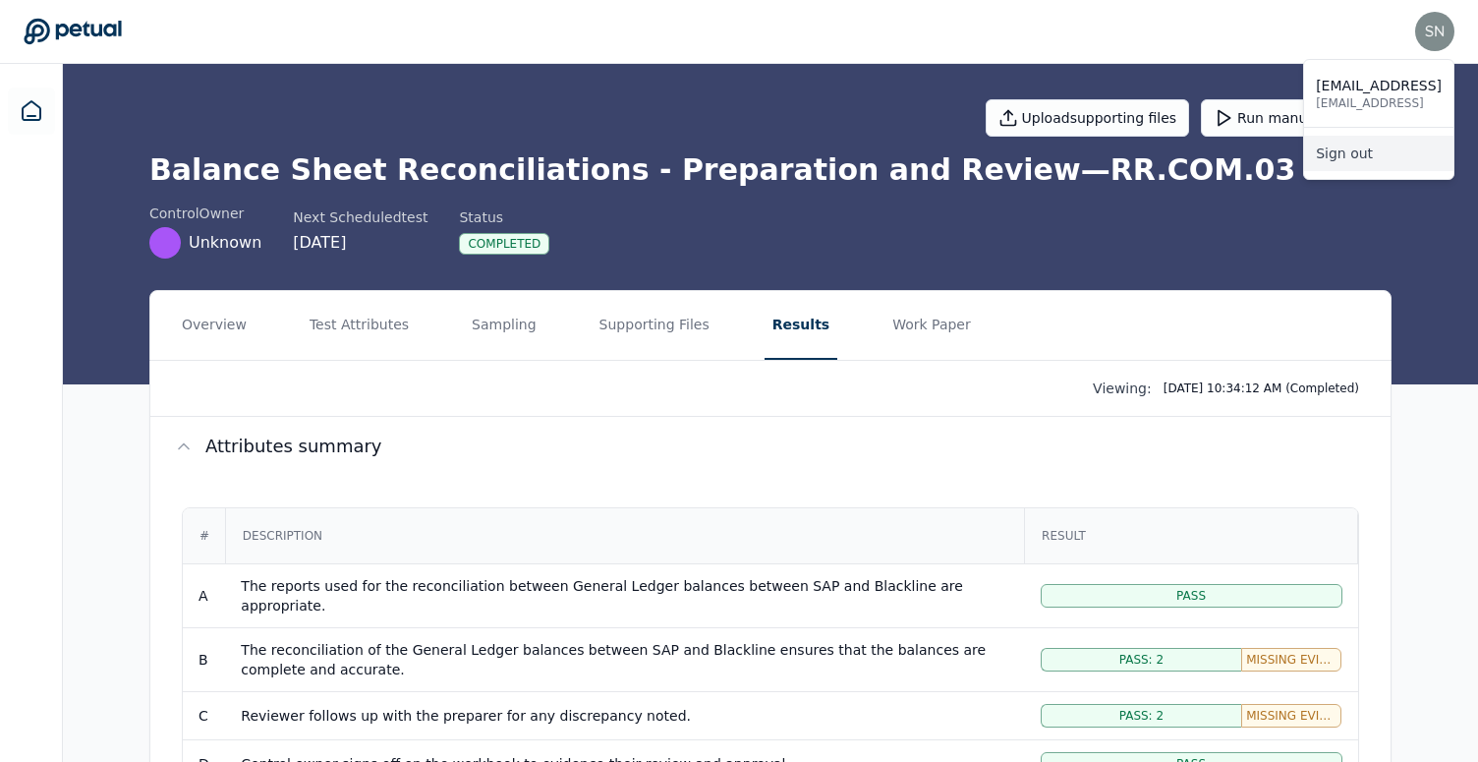
click at [1387, 149] on link "Sign out" at bounding box center [1378, 153] width 149 height 35
